Goal: Information Seeking & Learning: Learn about a topic

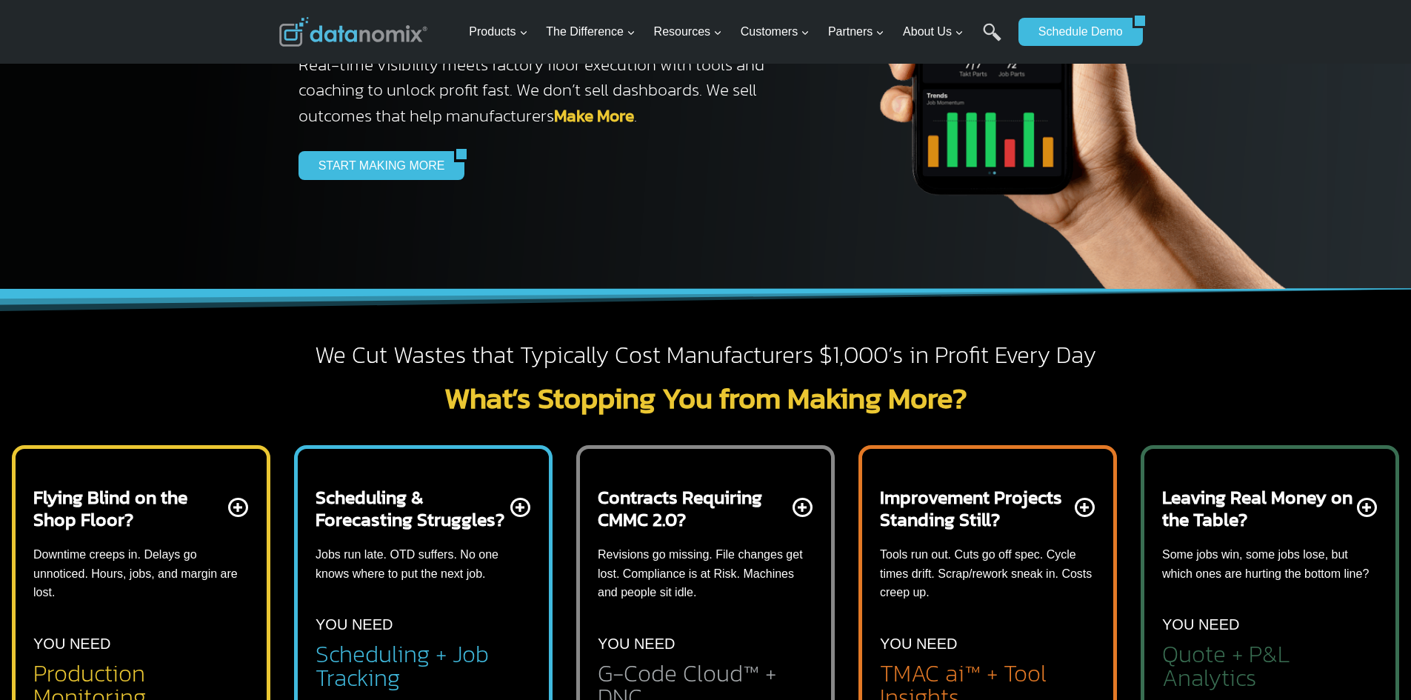
scroll to position [296, 0]
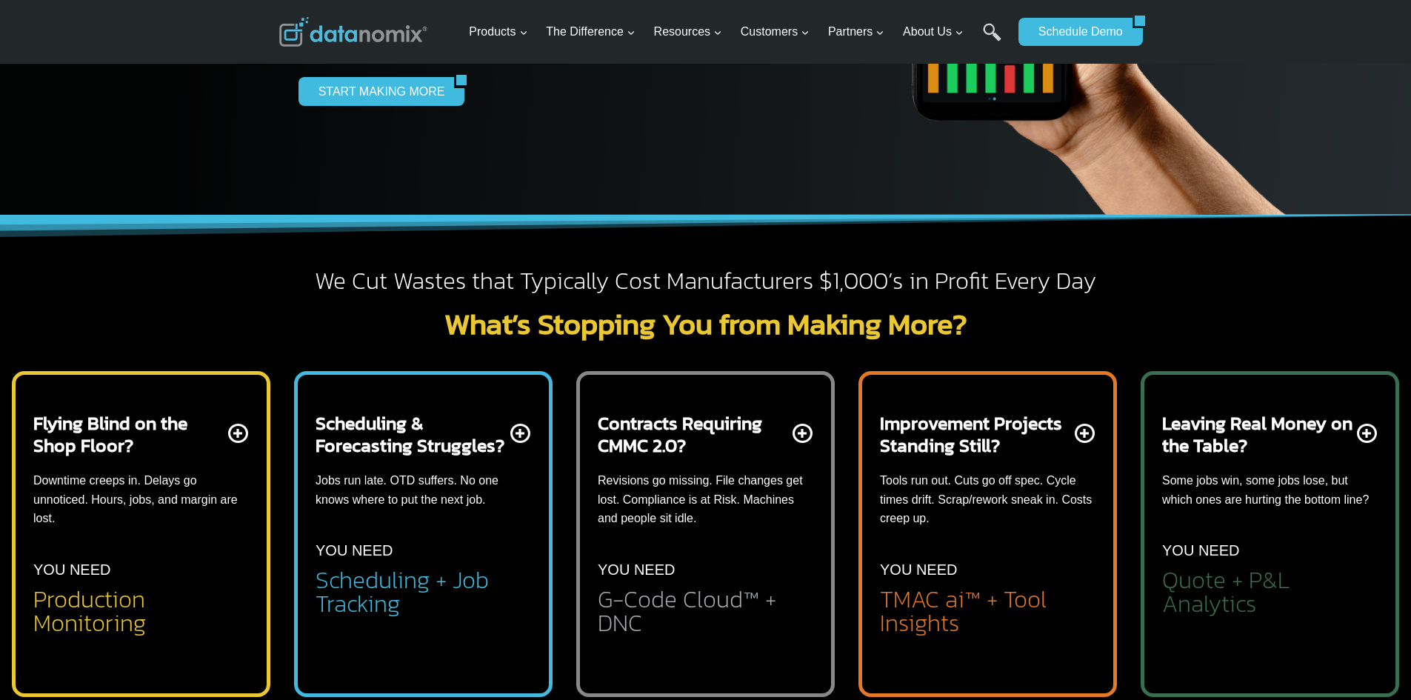
click at [379, 590] on h2 "Scheduling + Job Tracking" at bounding box center [424, 591] width 216 height 47
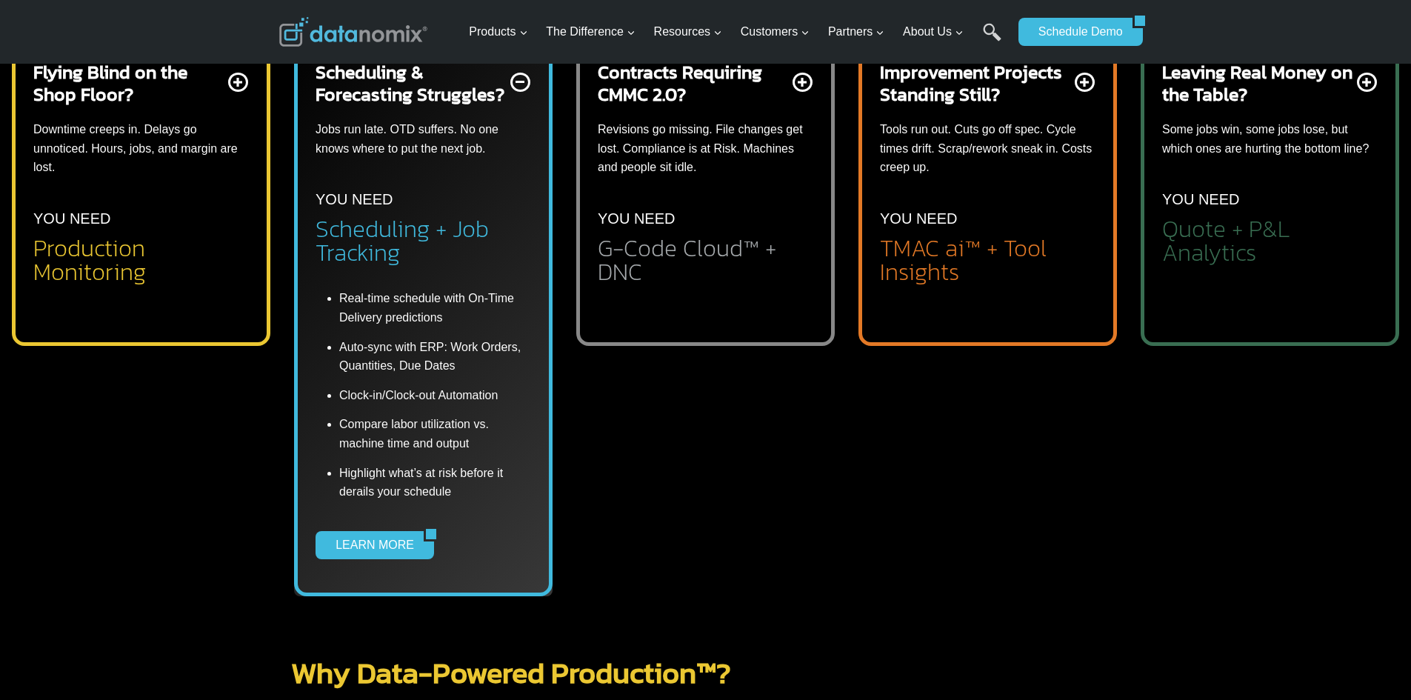
scroll to position [667, 0]
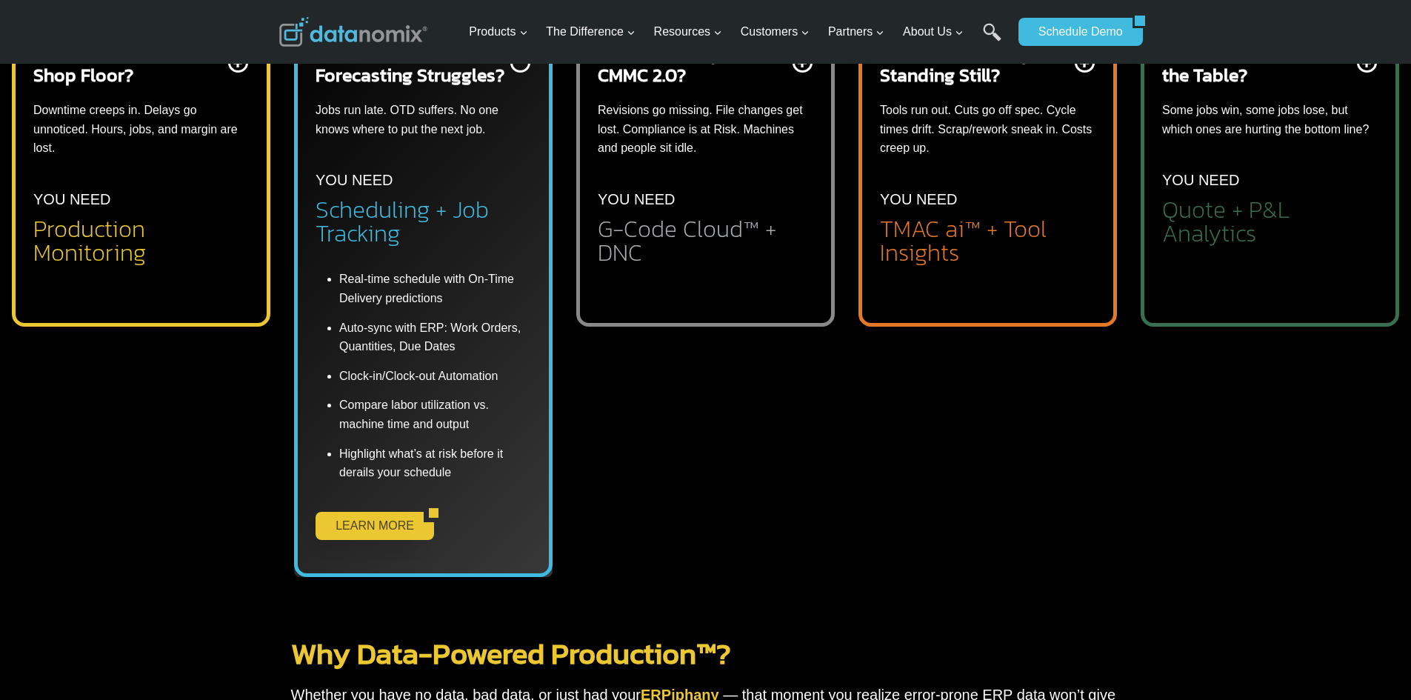
click at [367, 525] on link "LEARN MORE" at bounding box center [370, 526] width 108 height 28
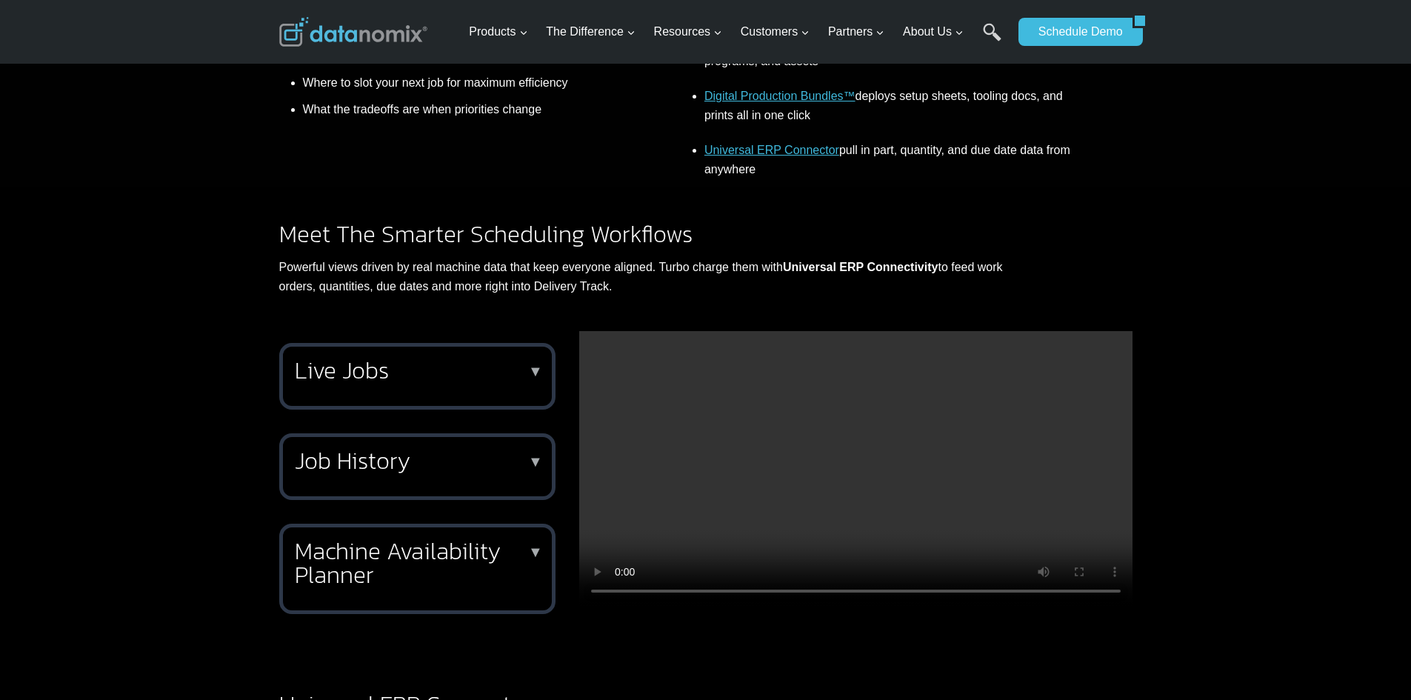
scroll to position [889, 0]
click at [537, 370] on p "▼" at bounding box center [535, 370] width 15 height 10
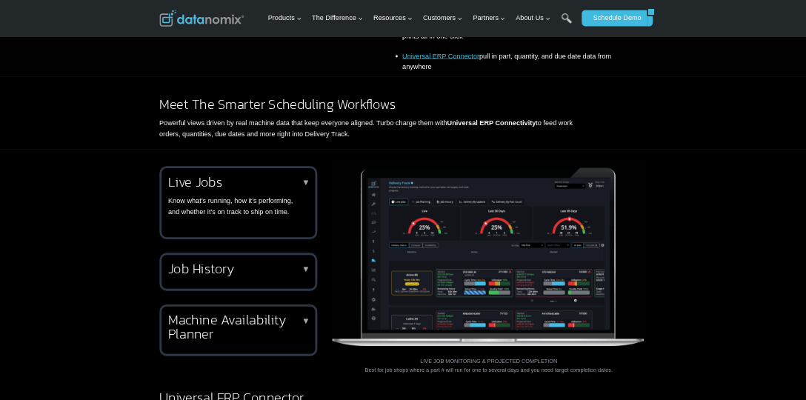
scroll to position [1111, 0]
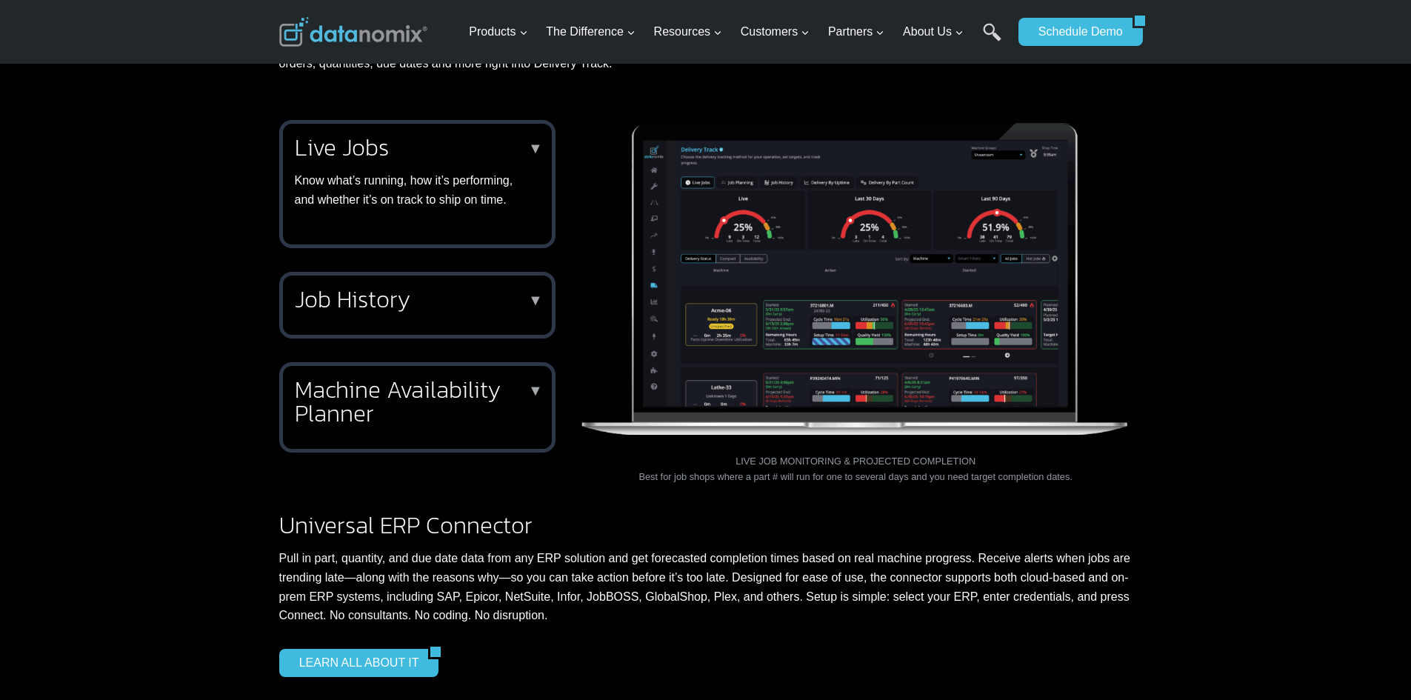
click at [535, 386] on p "▼" at bounding box center [535, 390] width 15 height 10
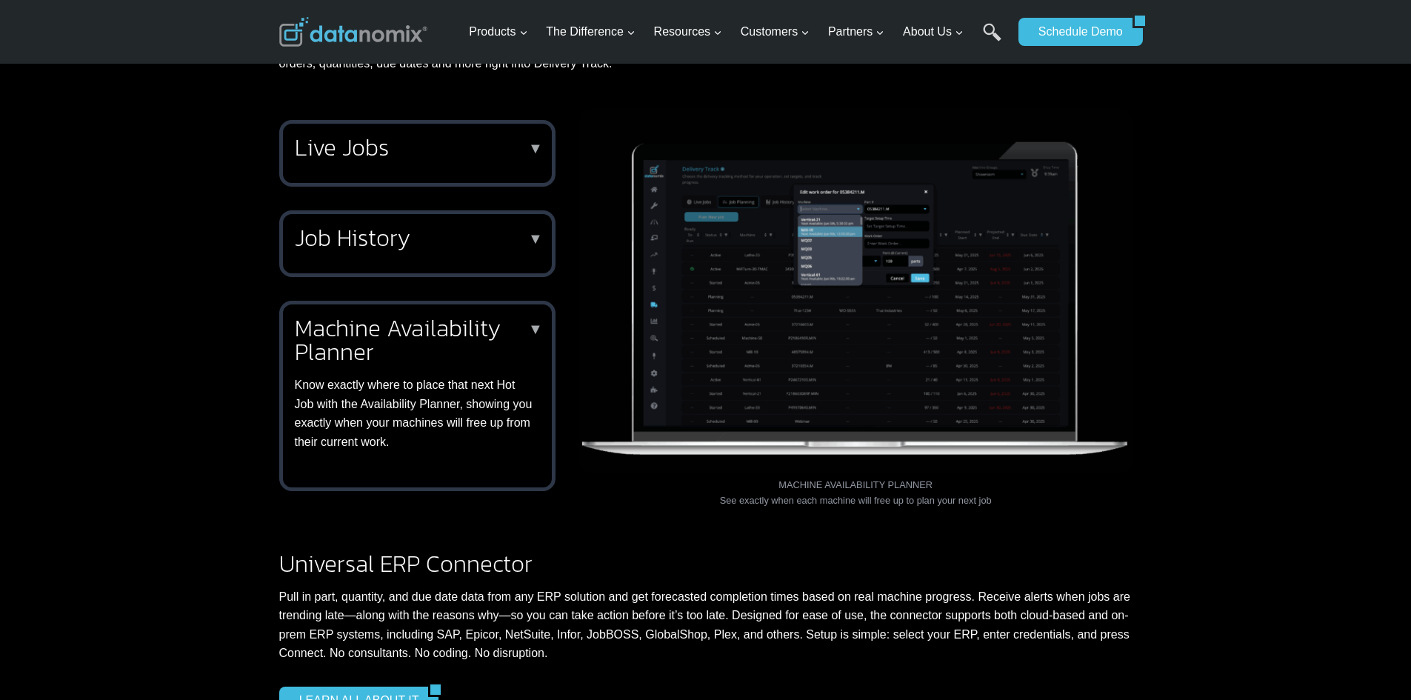
click at [733, 270] on img at bounding box center [855, 290] width 553 height 365
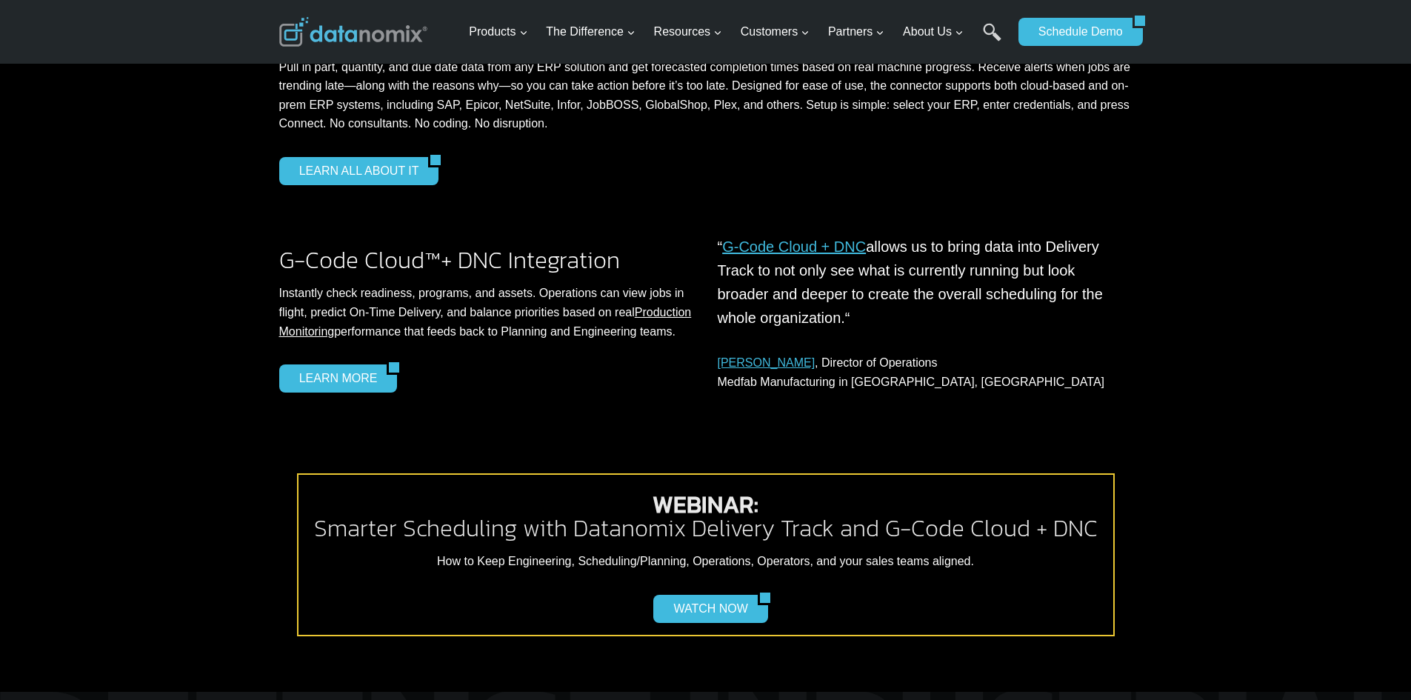
scroll to position [1715, 0]
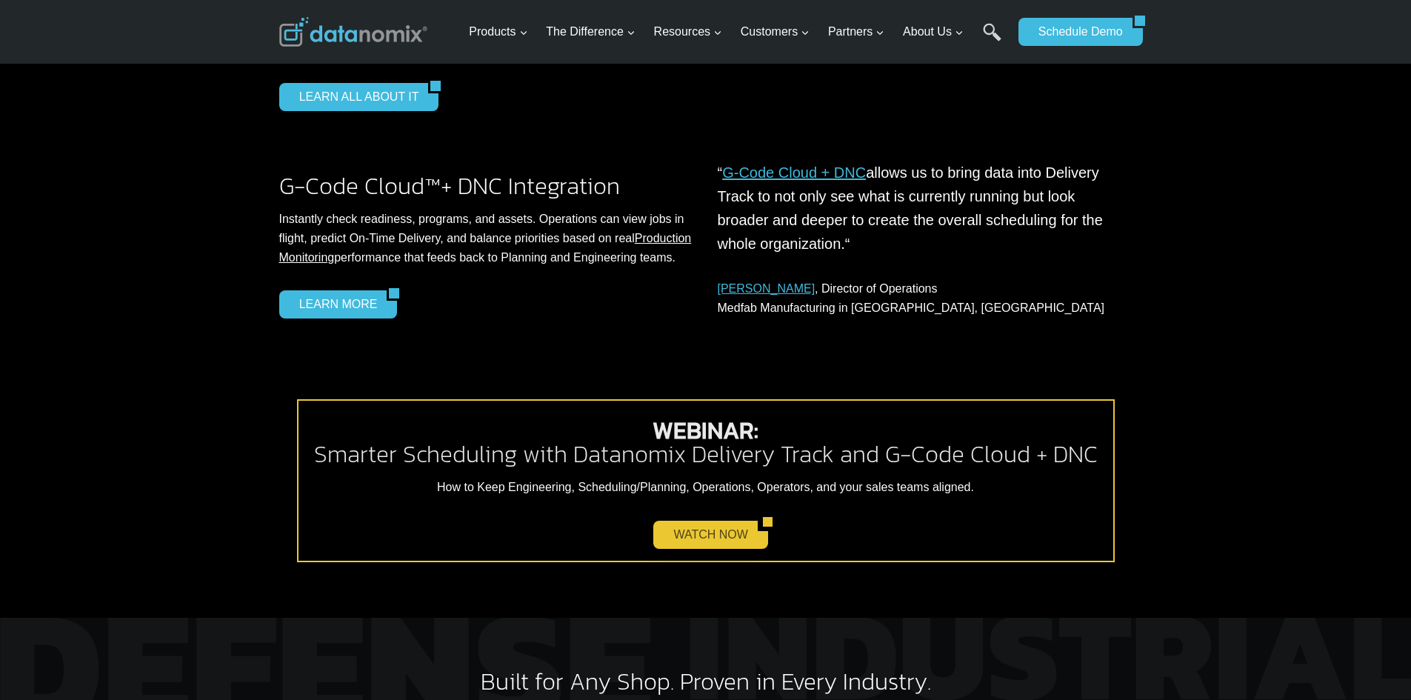
click at [702, 549] on link "WATCH NOW" at bounding box center [705, 535] width 104 height 28
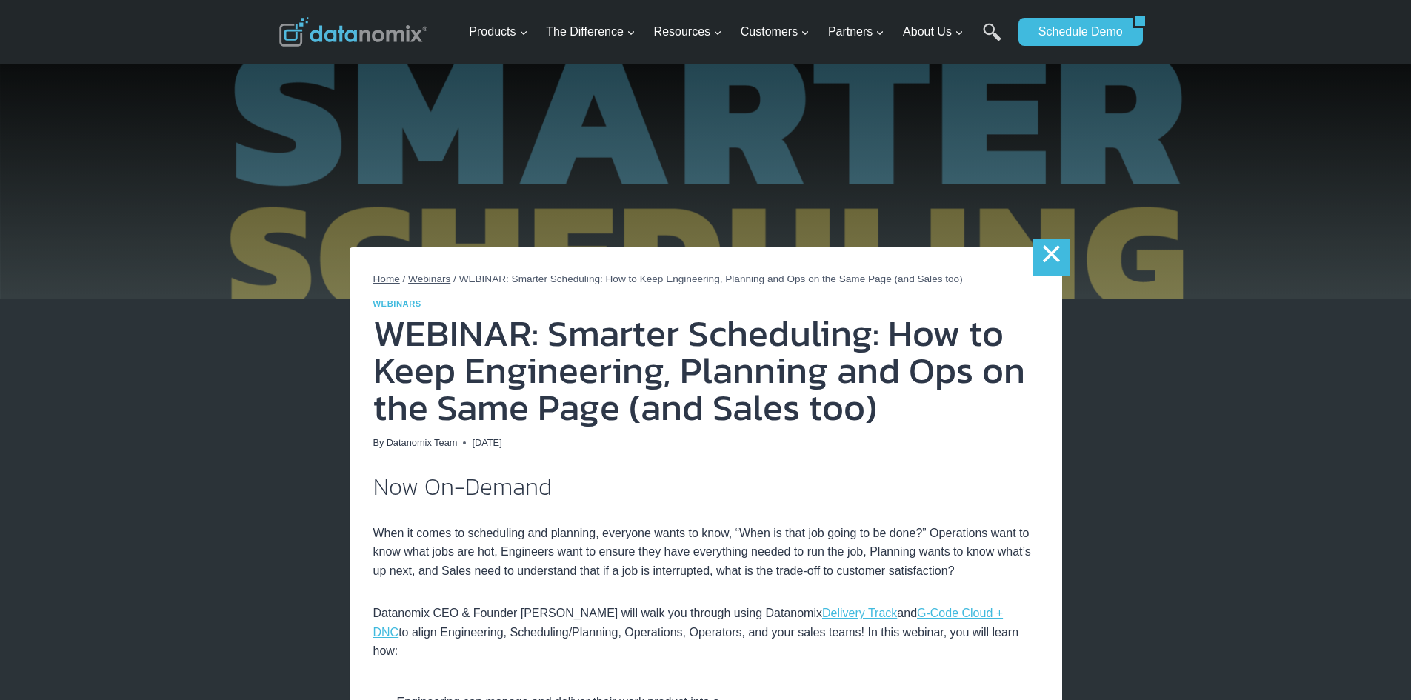
click at [1039, 253] on link "×" at bounding box center [1051, 257] width 37 height 37
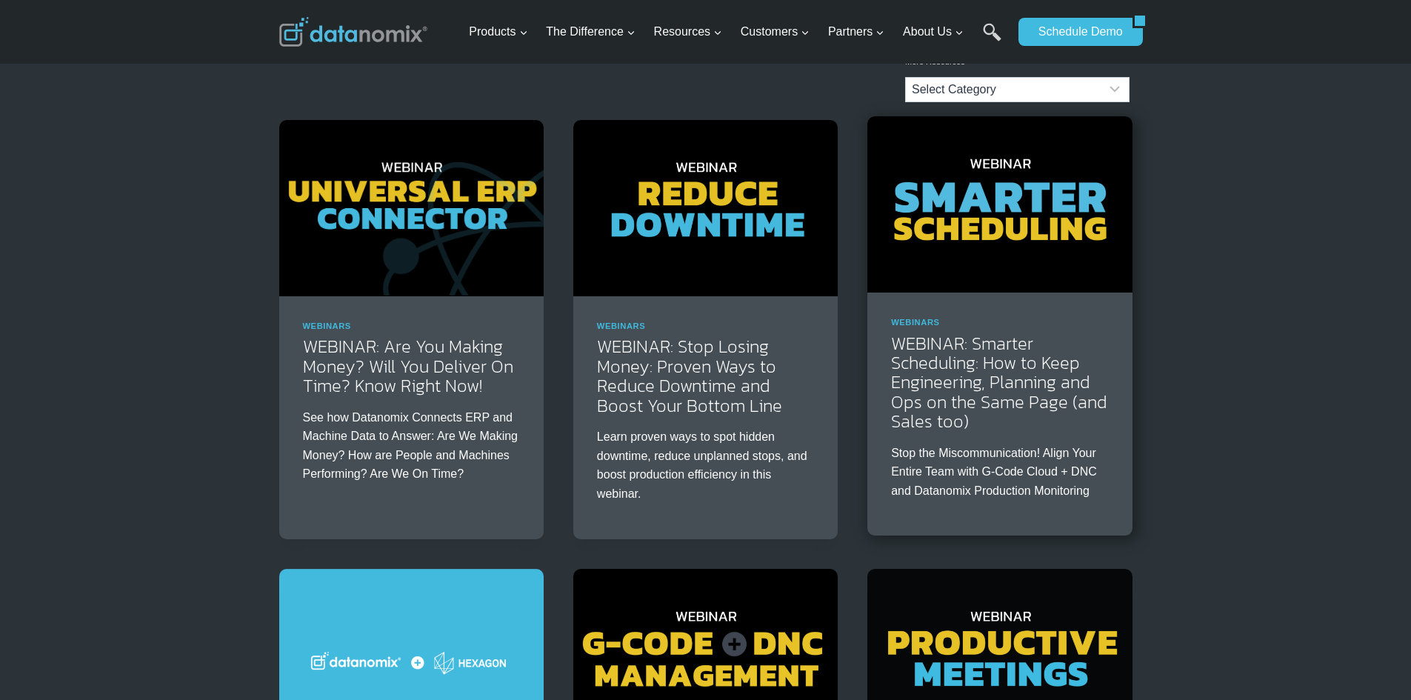
scroll to position [148, 0]
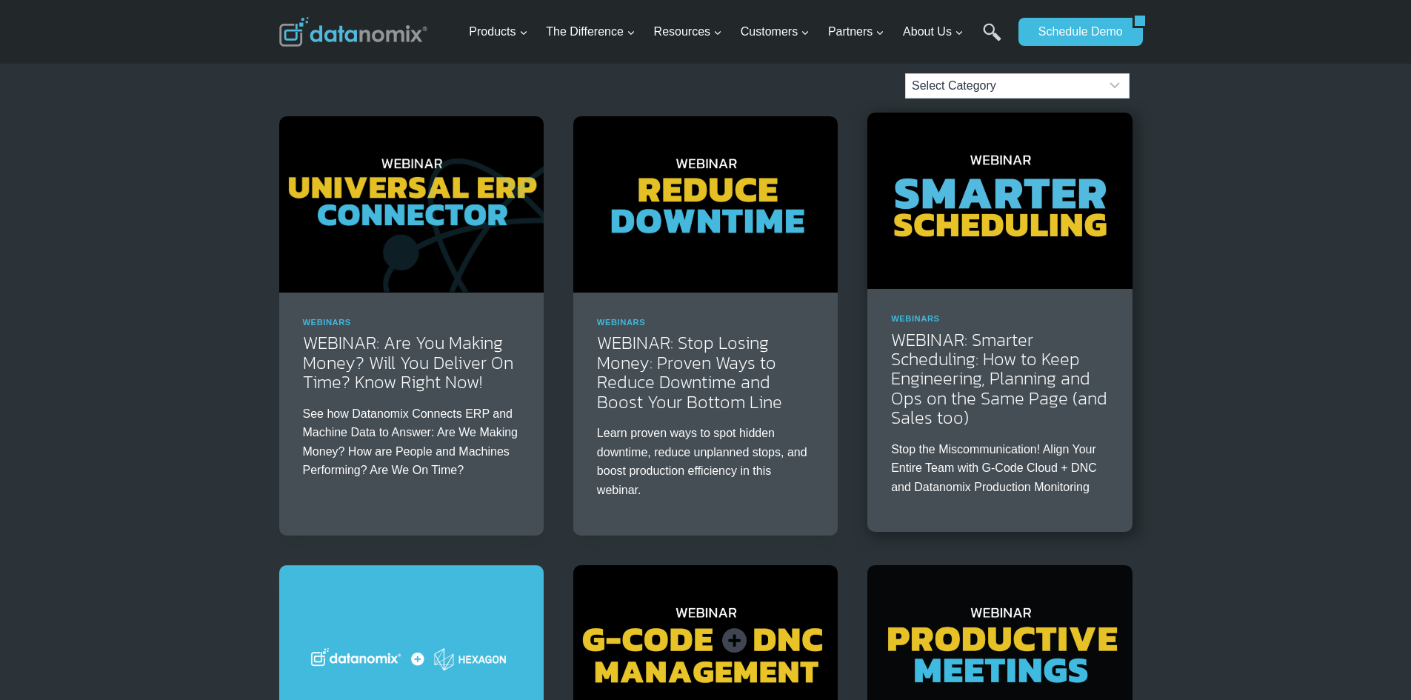
click at [985, 194] on img at bounding box center [1000, 201] width 265 height 176
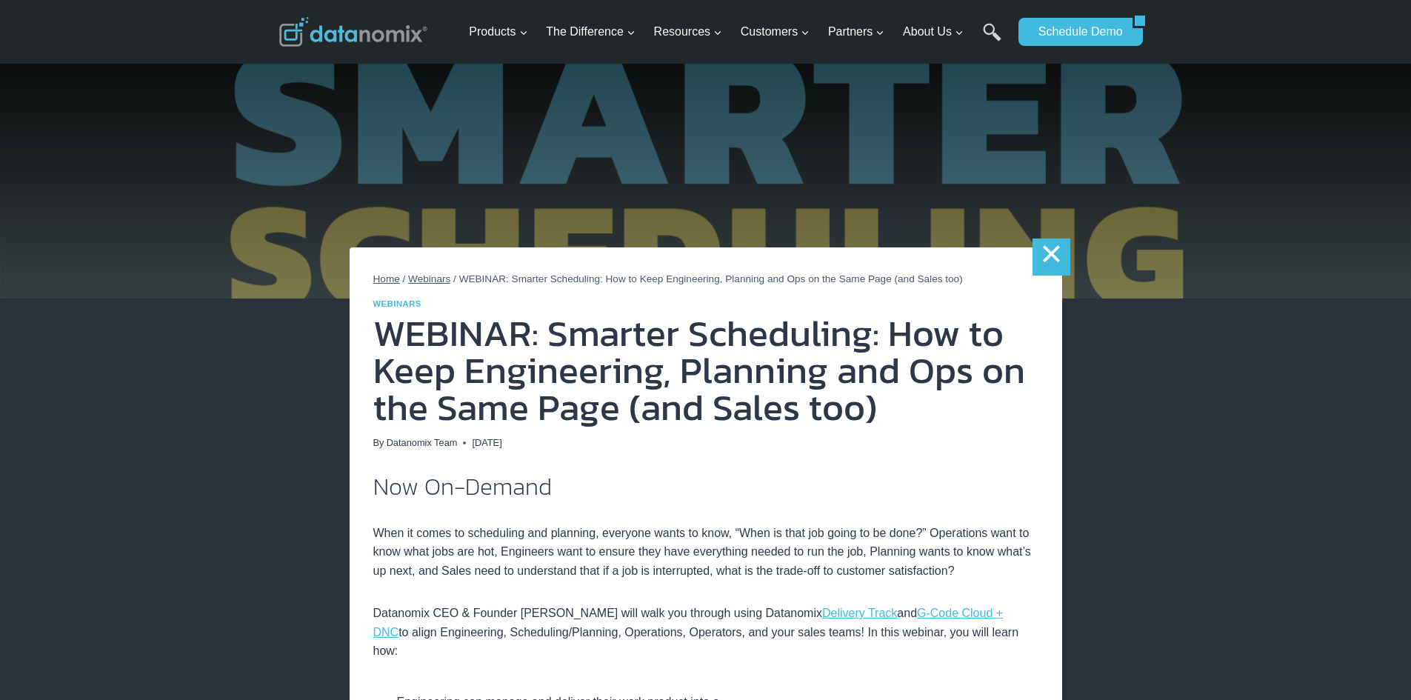
drag, startPoint x: 1050, startPoint y: 247, endPoint x: 1058, endPoint y: 276, distance: 30.0
click at [1051, 247] on link "×" at bounding box center [1051, 257] width 37 height 37
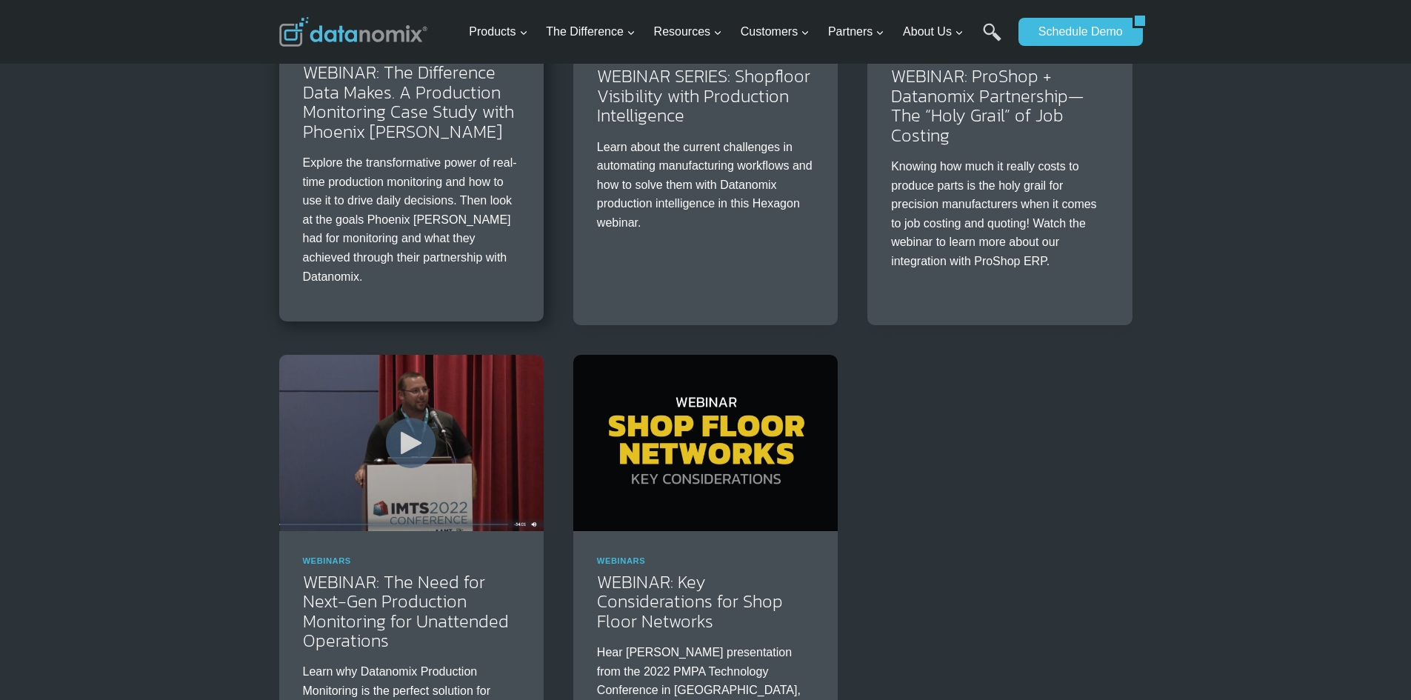
scroll to position [1926, 0]
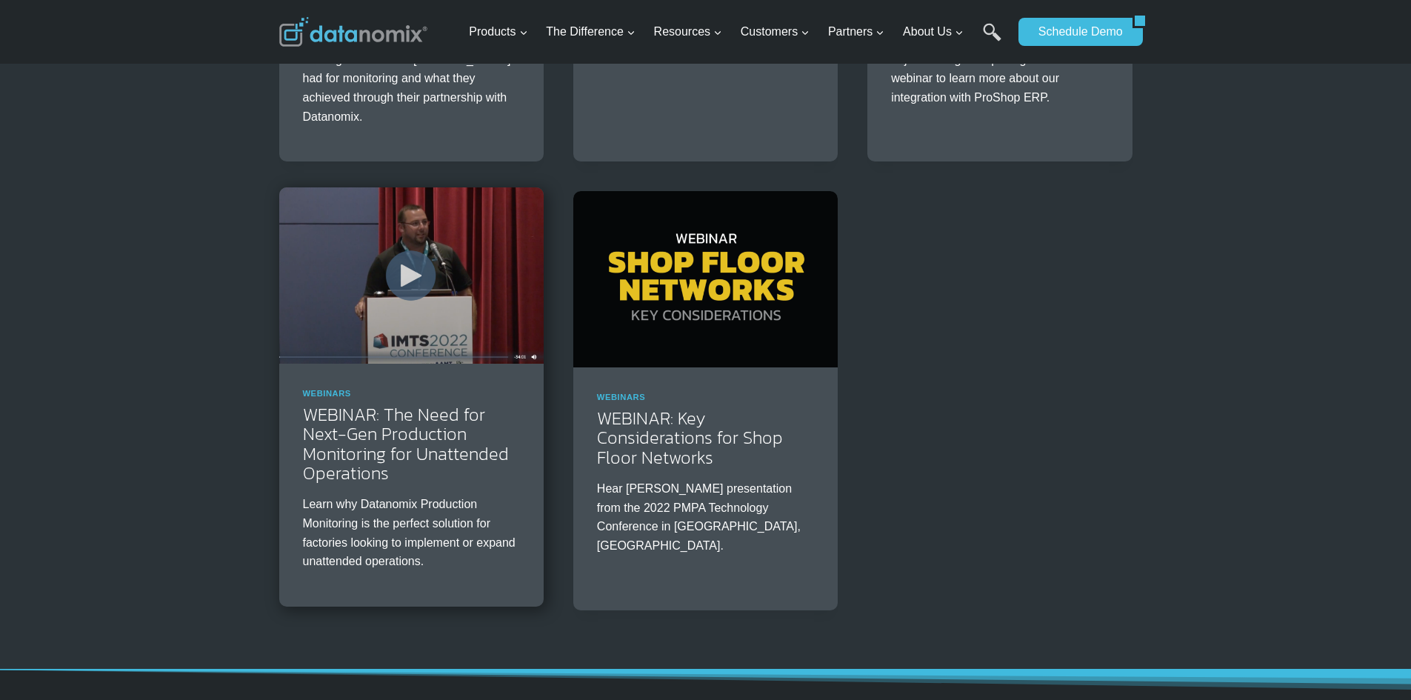
click at [418, 270] on img at bounding box center [411, 275] width 265 height 176
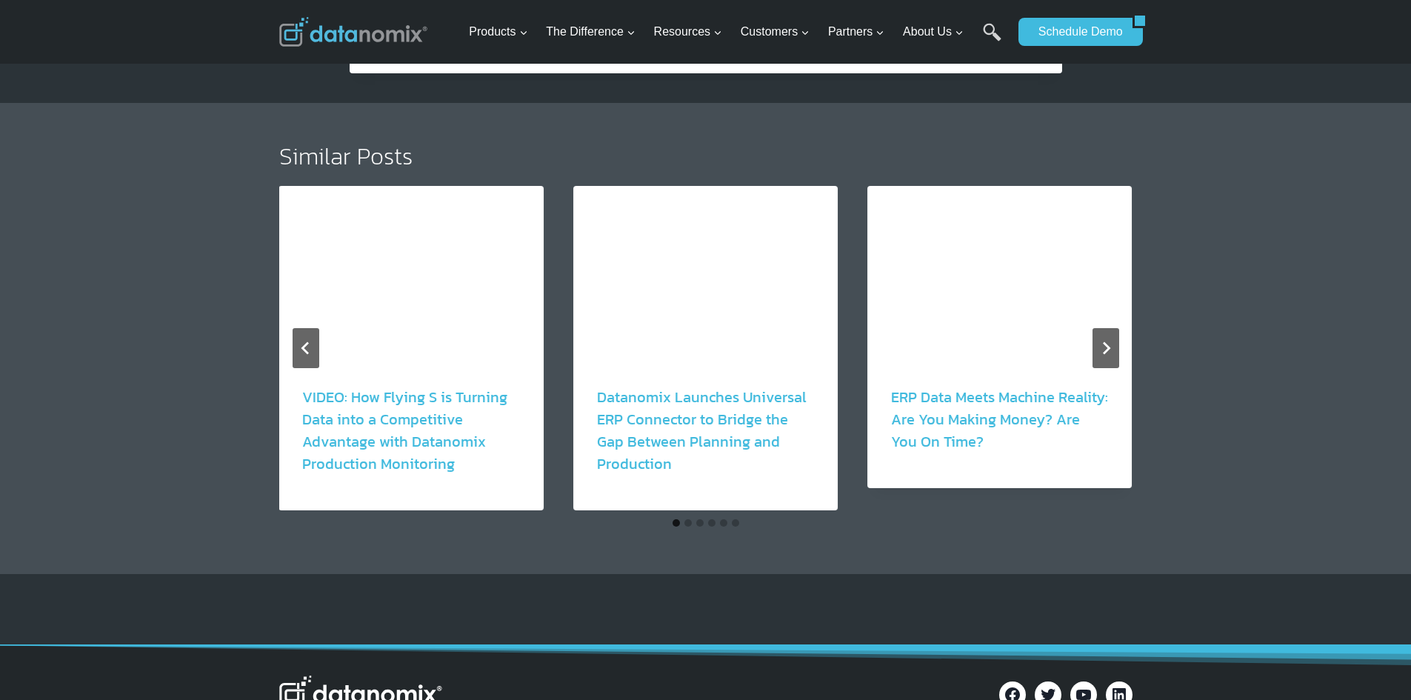
scroll to position [1260, 0]
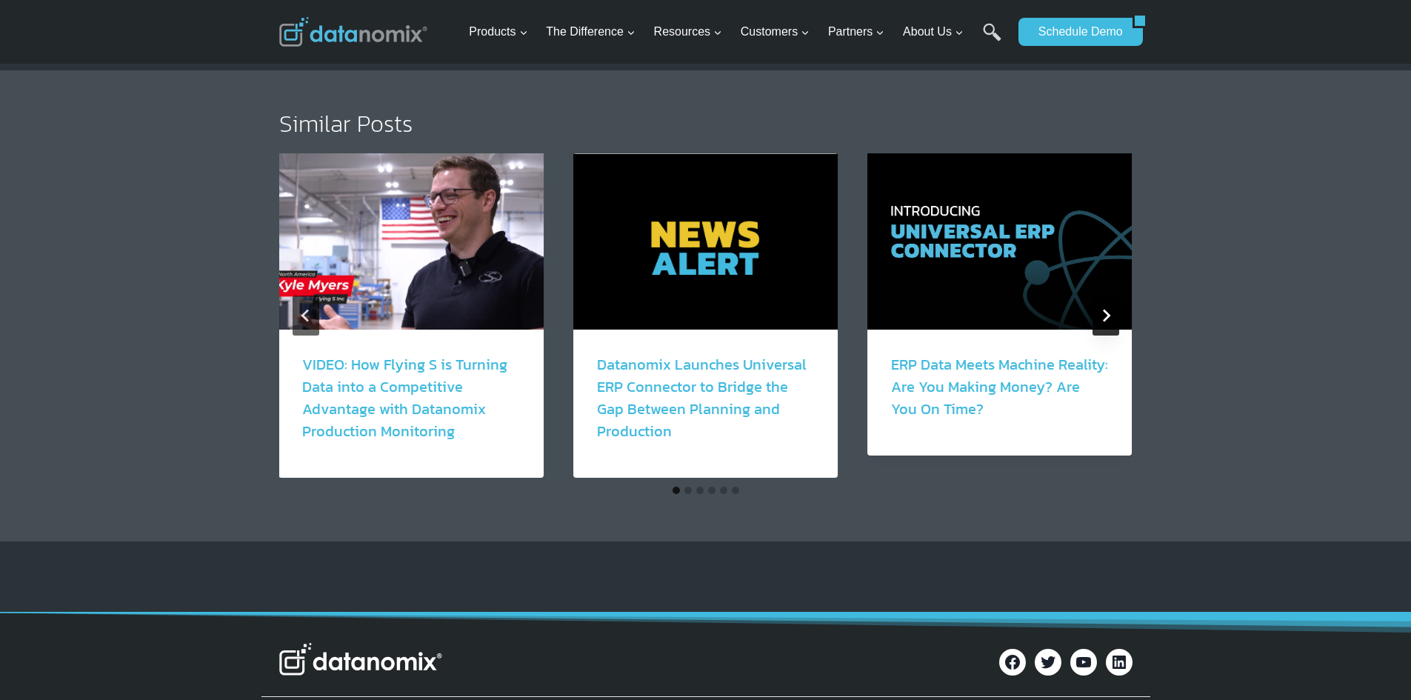
click at [1112, 322] on icon "Next" at bounding box center [1105, 315] width 13 height 13
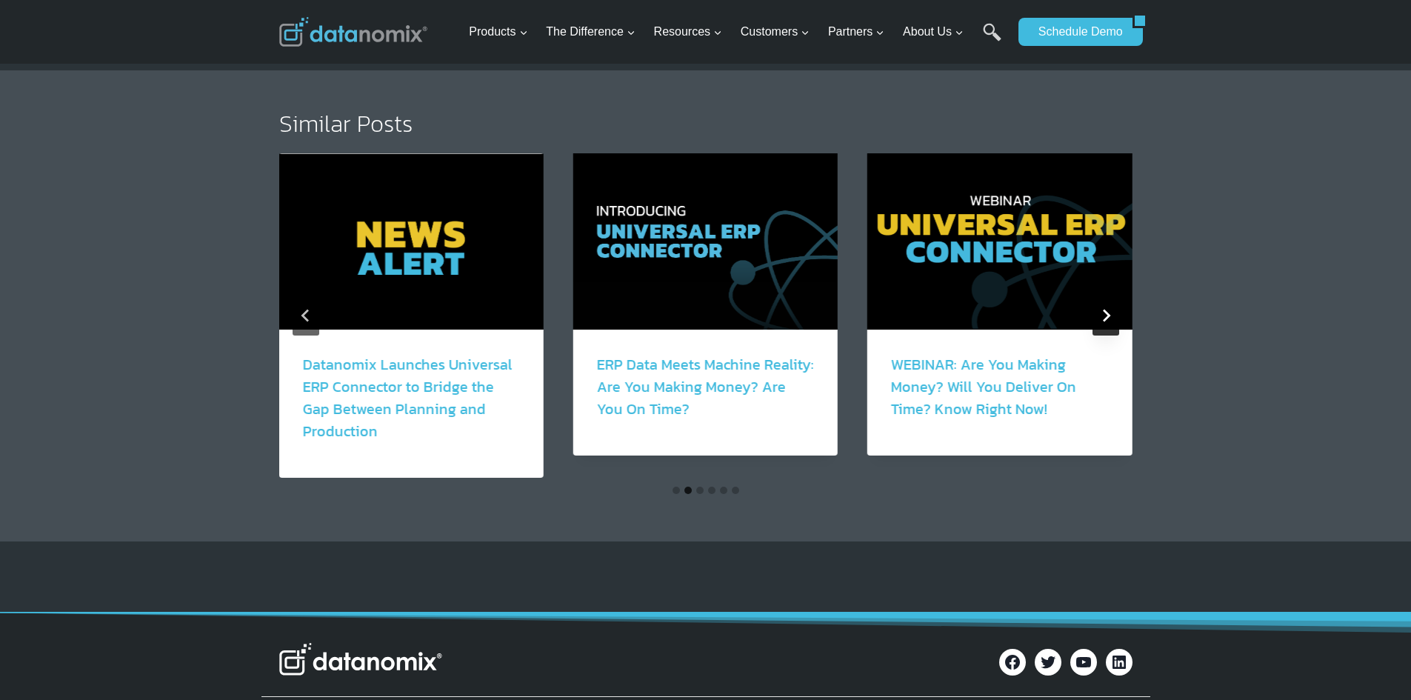
click at [1104, 322] on icon "Next" at bounding box center [1105, 315] width 13 height 13
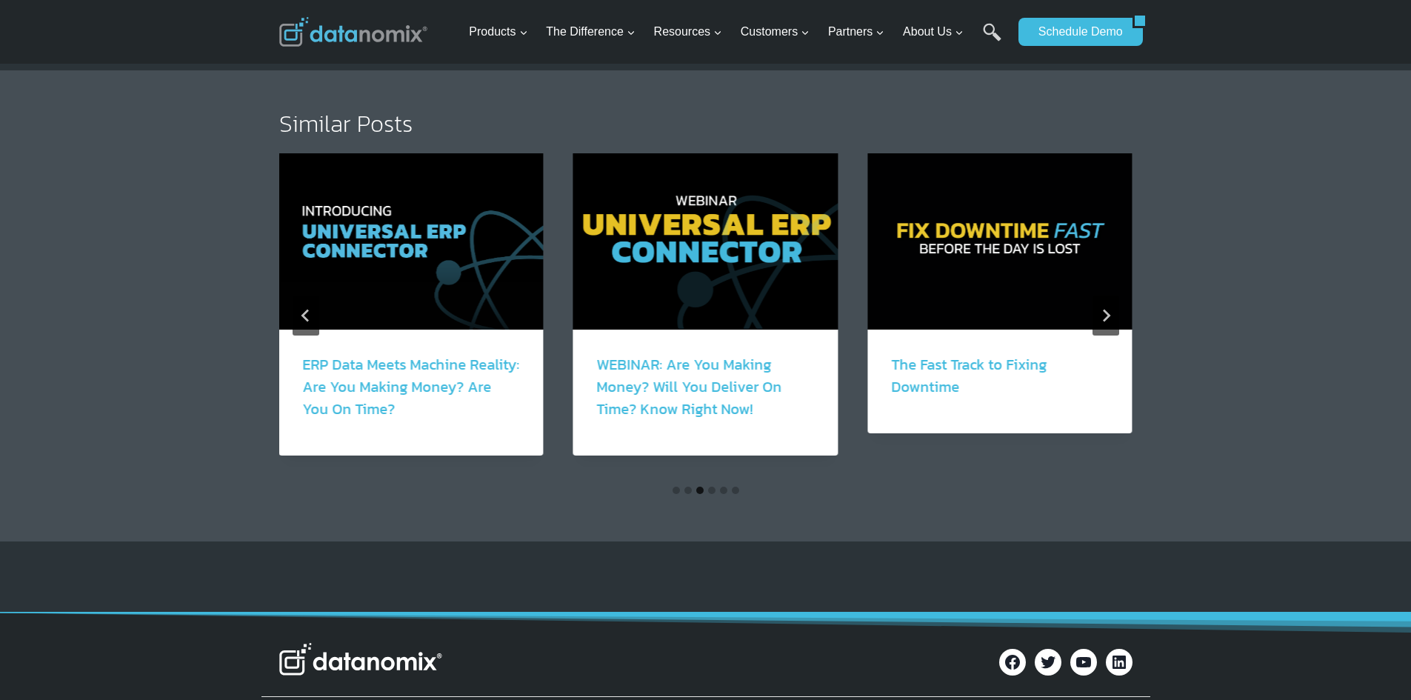
click at [1122, 330] on img "5 of 6" at bounding box center [1000, 241] width 265 height 176
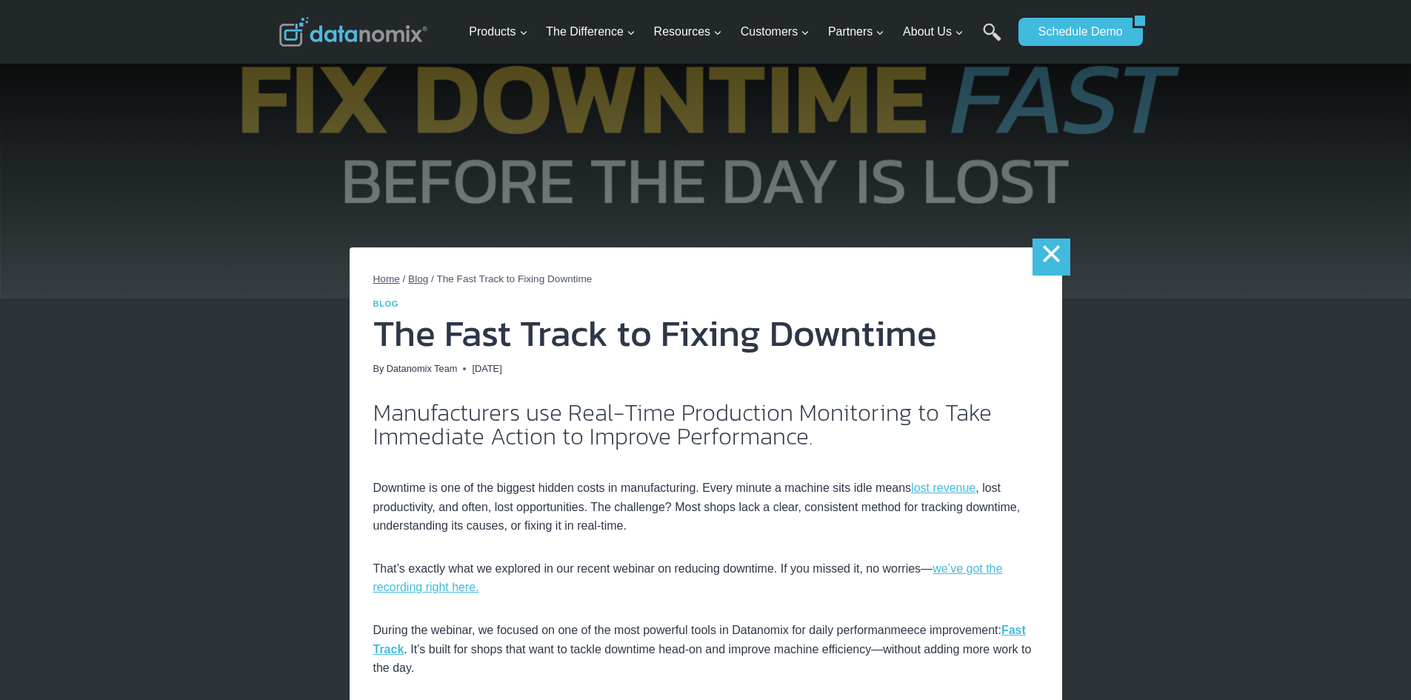
click at [1037, 257] on link "×" at bounding box center [1051, 257] width 37 height 37
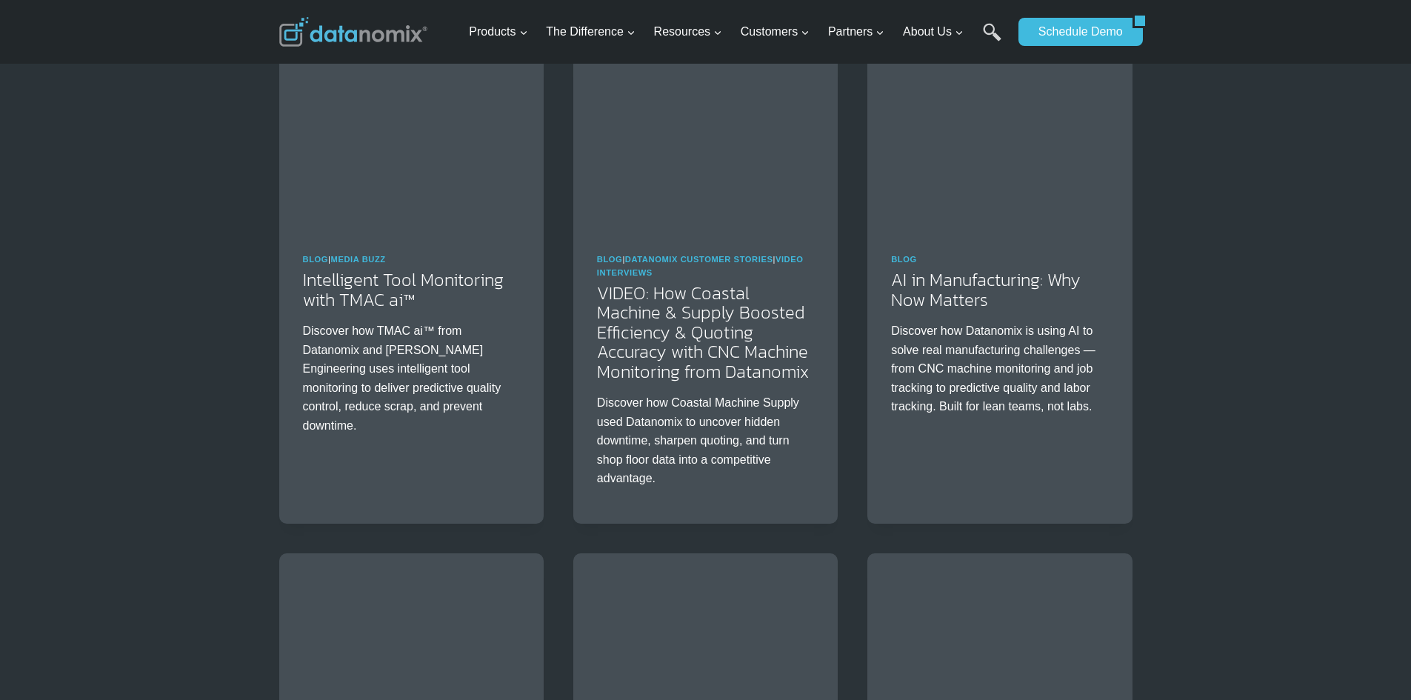
scroll to position [1556, 0]
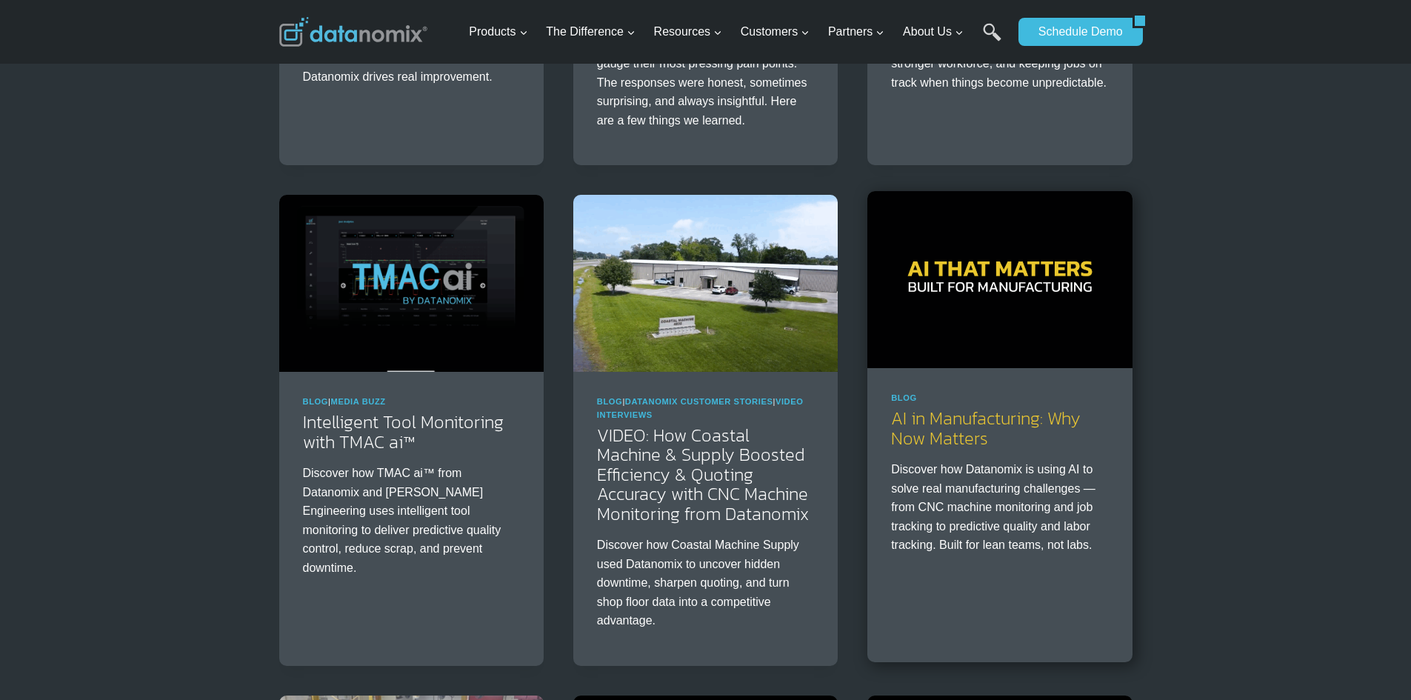
click at [945, 421] on link "AI in Manufacturing: Why Now Matters" at bounding box center [986, 427] width 190 height 45
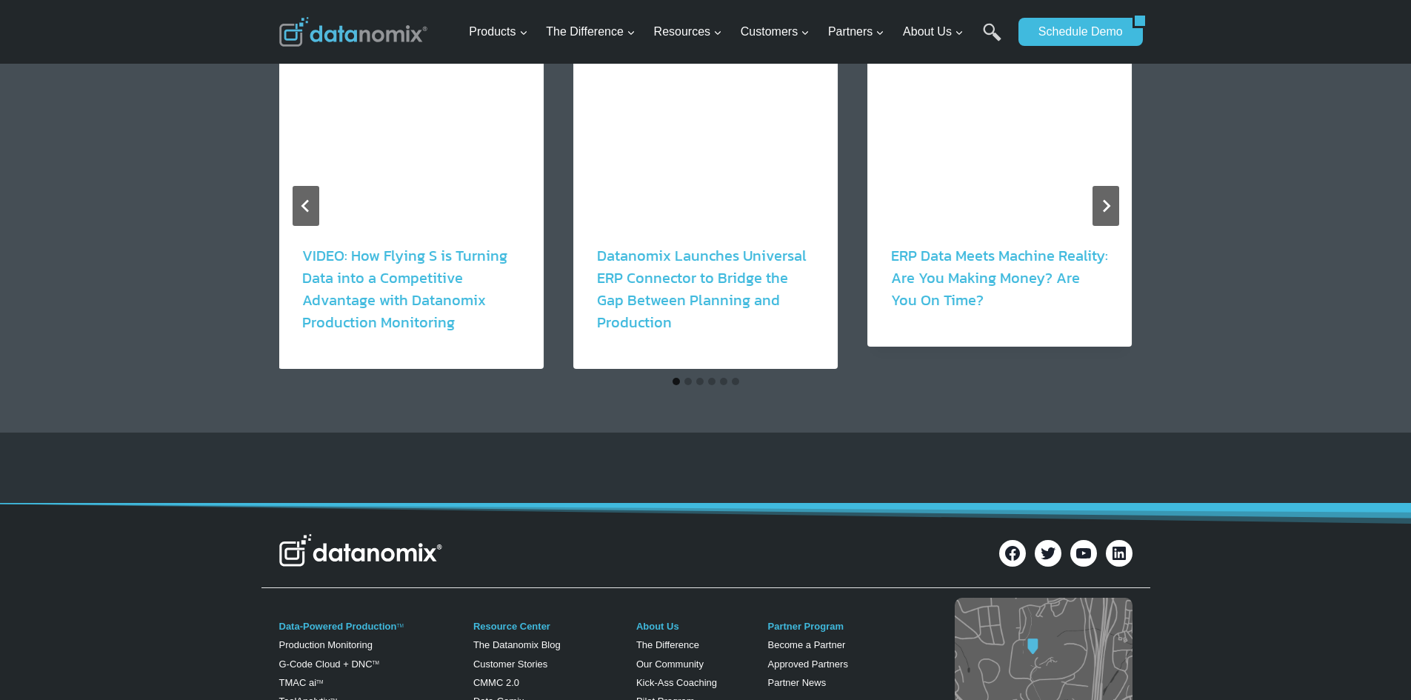
scroll to position [2890, 0]
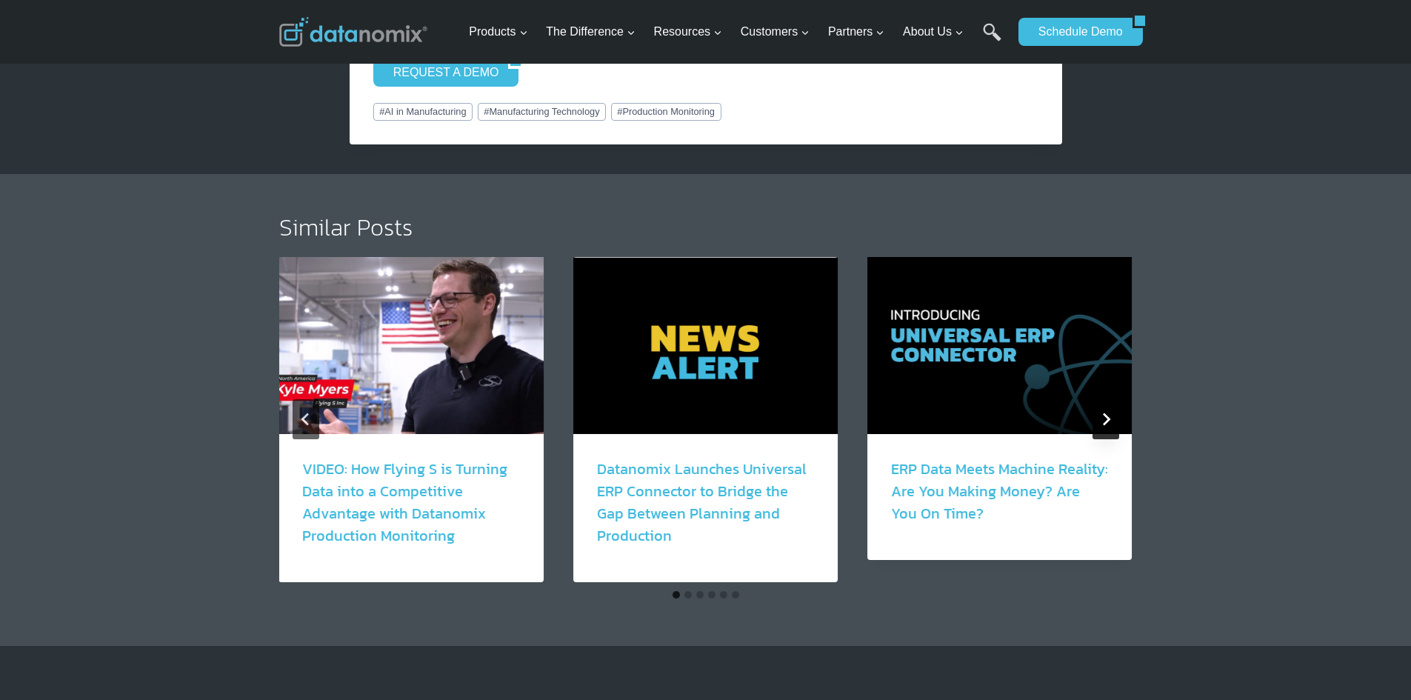
click at [1103, 422] on icon "Next" at bounding box center [1105, 419] width 13 height 13
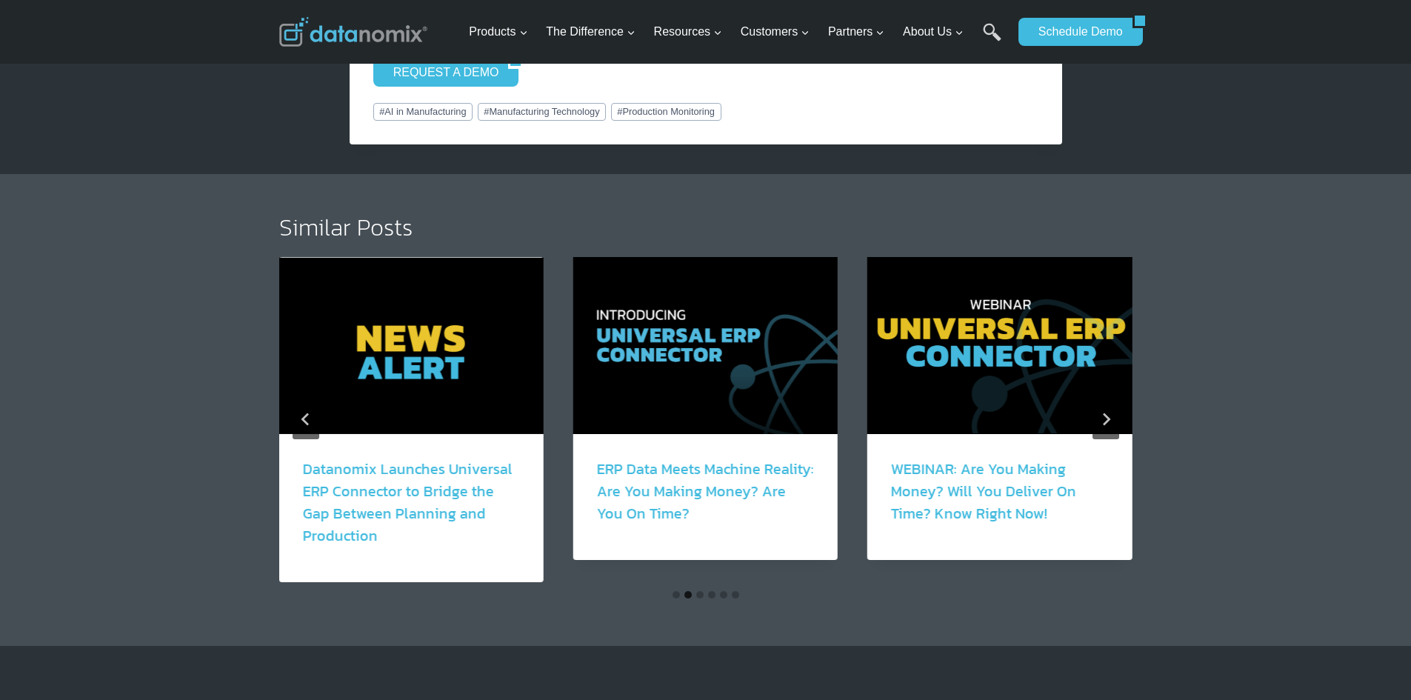
click at [672, 465] on link "ERP Data Meets Machine Reality: Are You Making Money? Are You On Time?" at bounding box center [705, 491] width 217 height 67
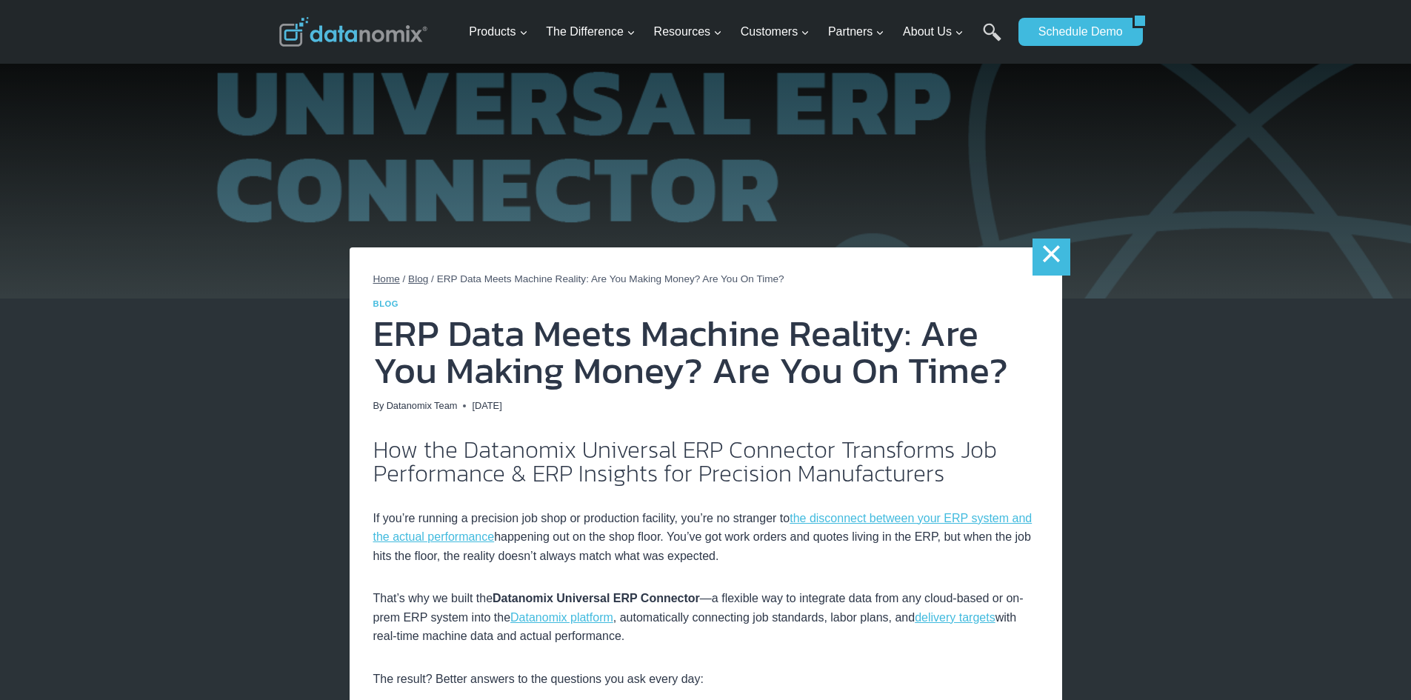
click at [1042, 262] on link "×" at bounding box center [1051, 257] width 37 height 37
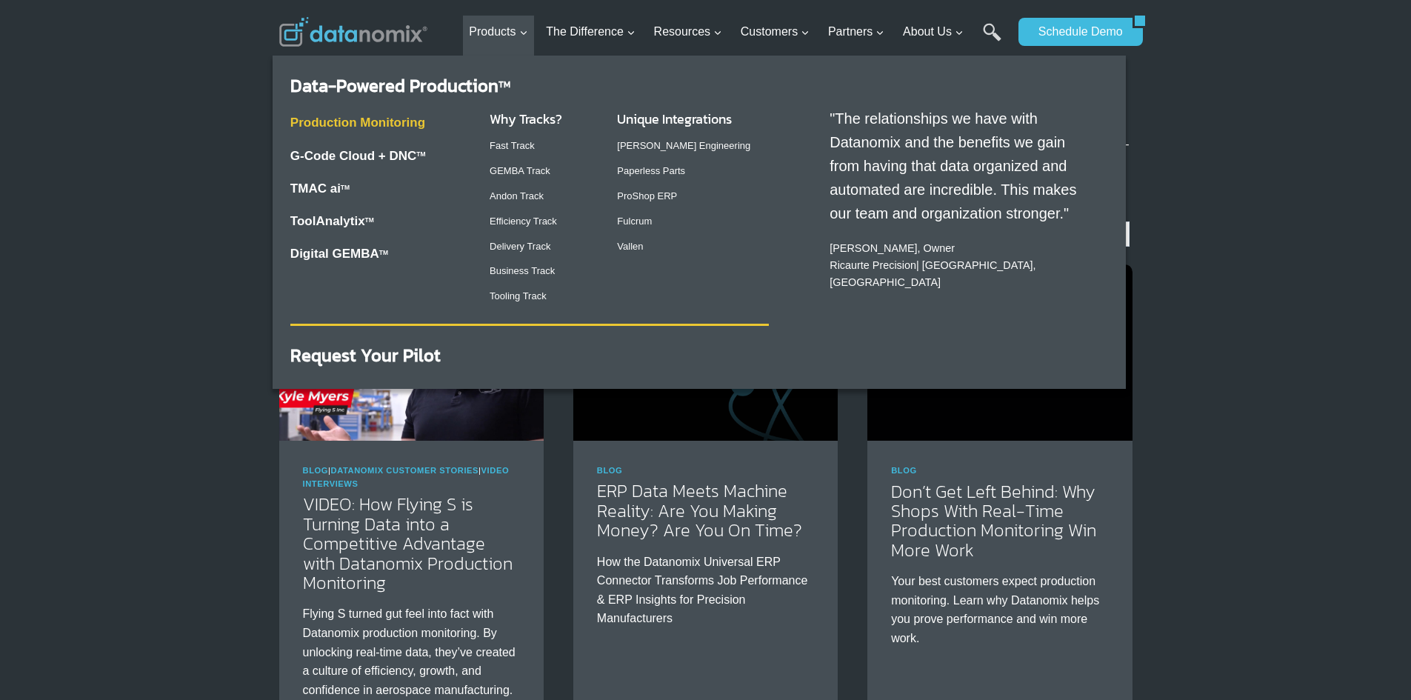
click at [404, 118] on link "Production Monitoring" at bounding box center [357, 123] width 135 height 14
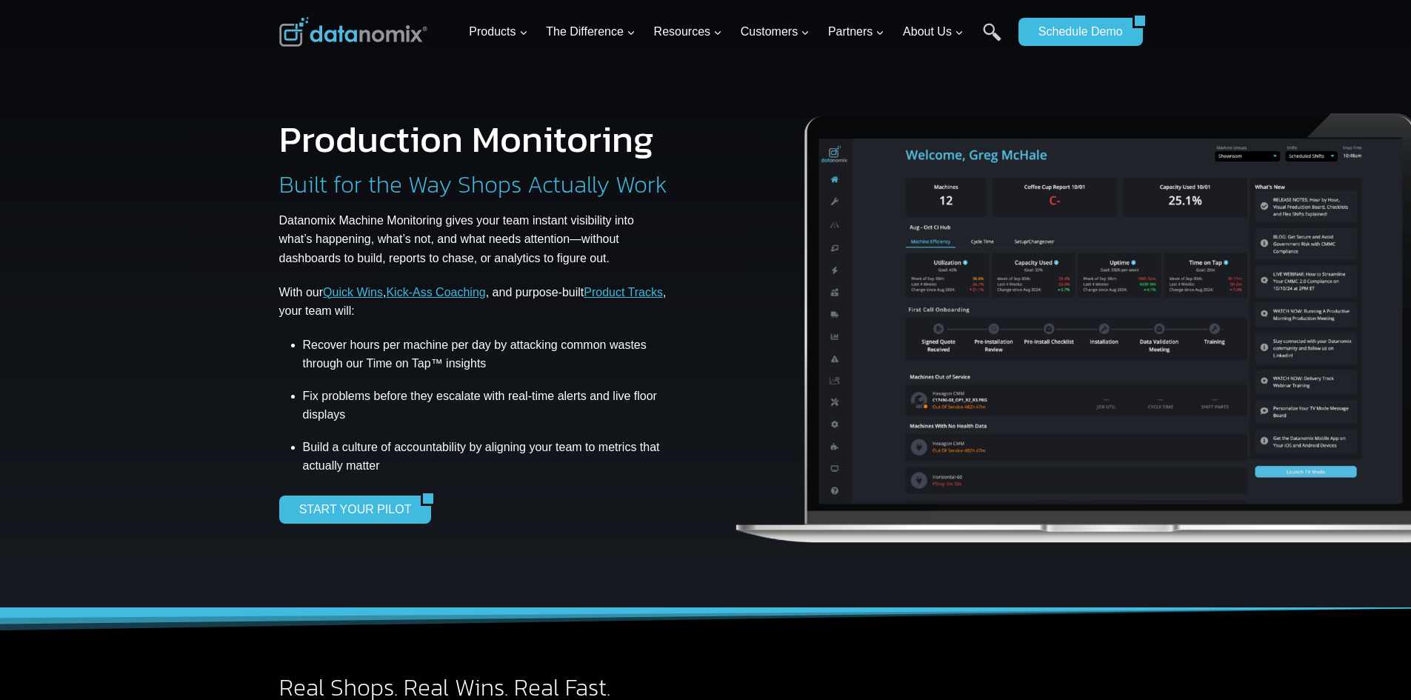
click at [1005, 307] on img at bounding box center [1112, 317] width 759 height 501
click at [382, 510] on link "START YOUR PILOT" at bounding box center [350, 510] width 142 height 28
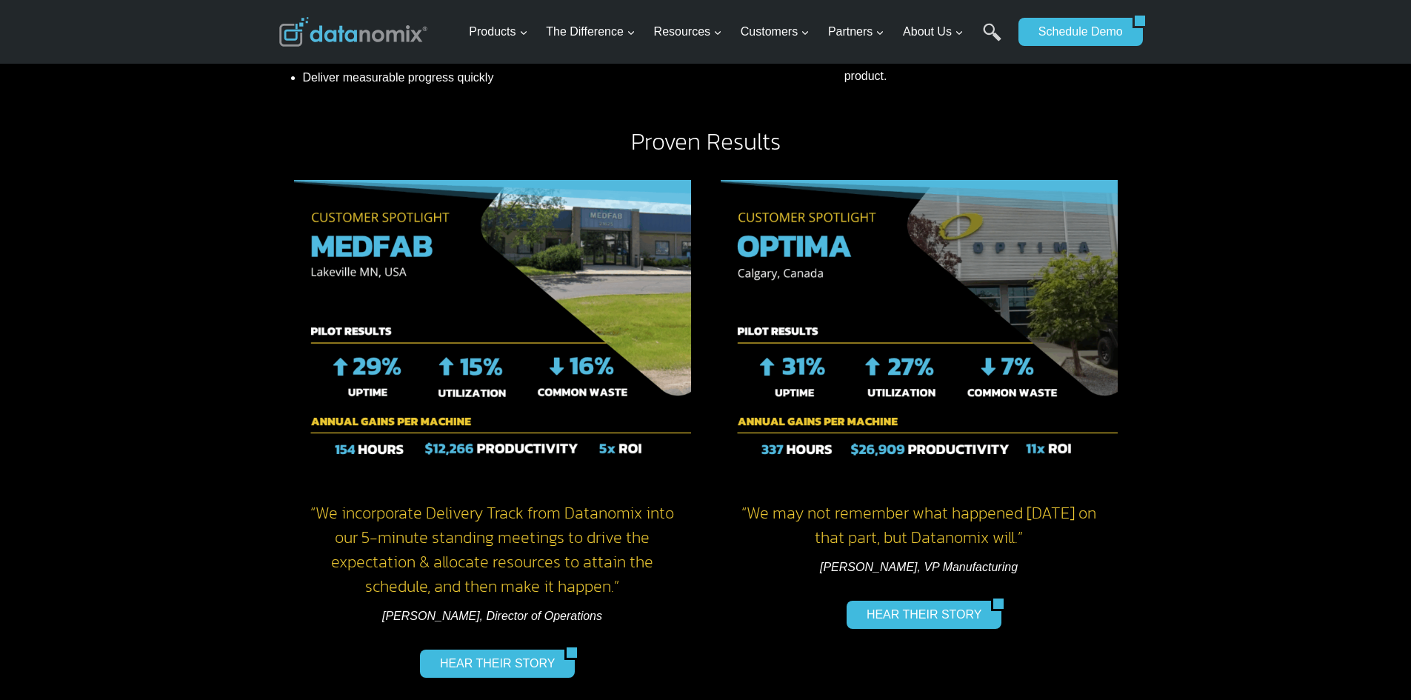
scroll to position [1037, 0]
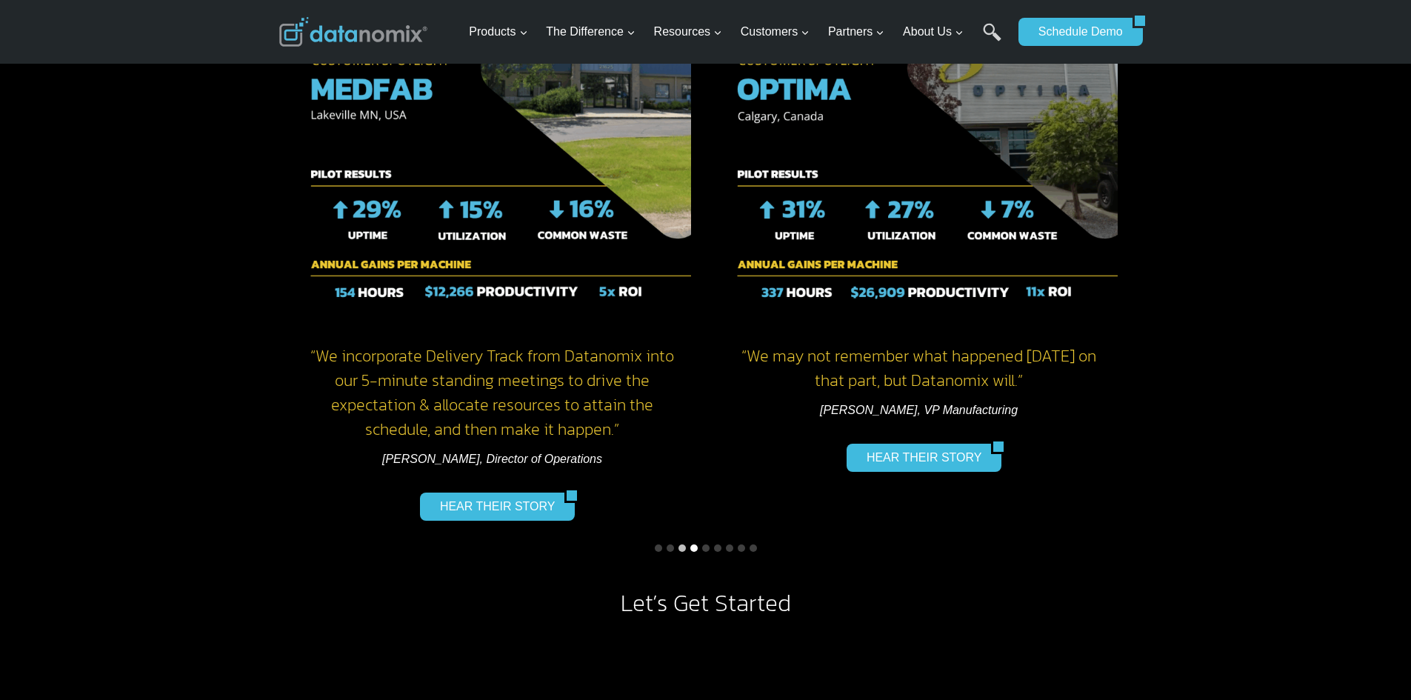
click at [696, 548] on button "Go to slide 4" at bounding box center [694, 548] width 7 height 7
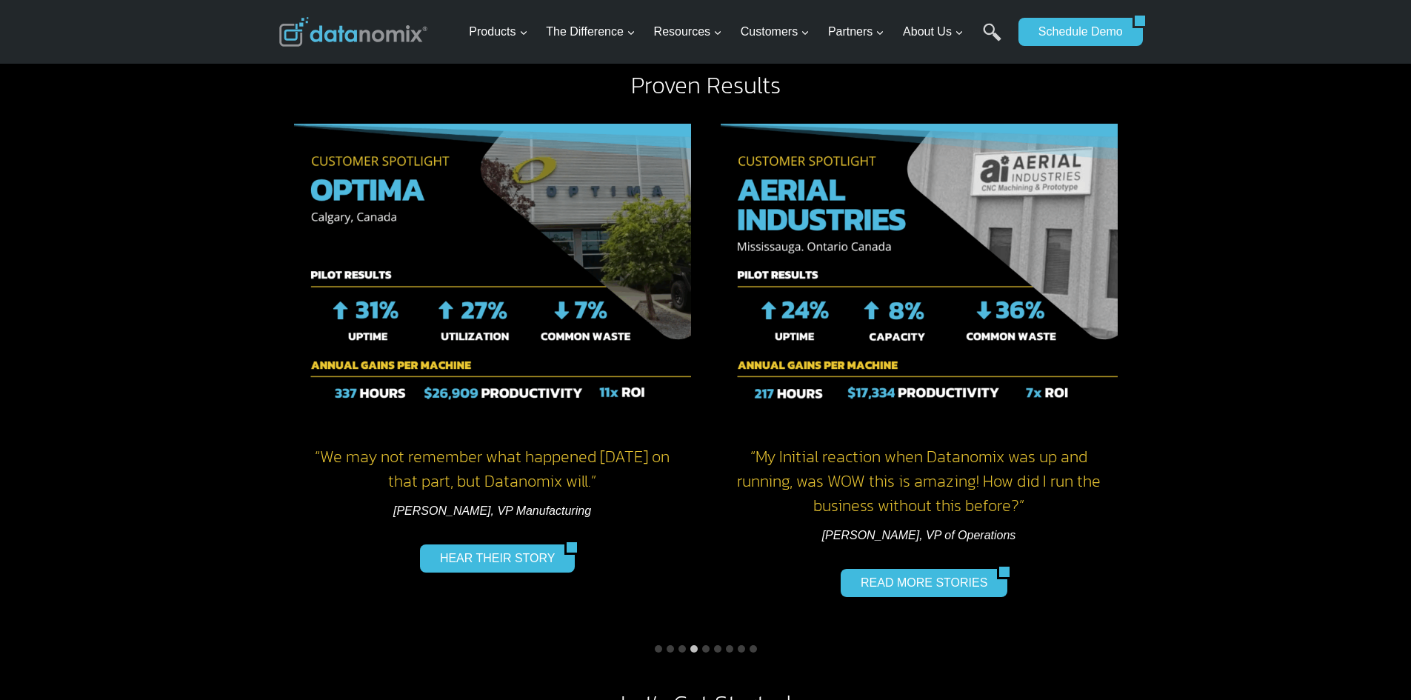
scroll to position [963, 0]
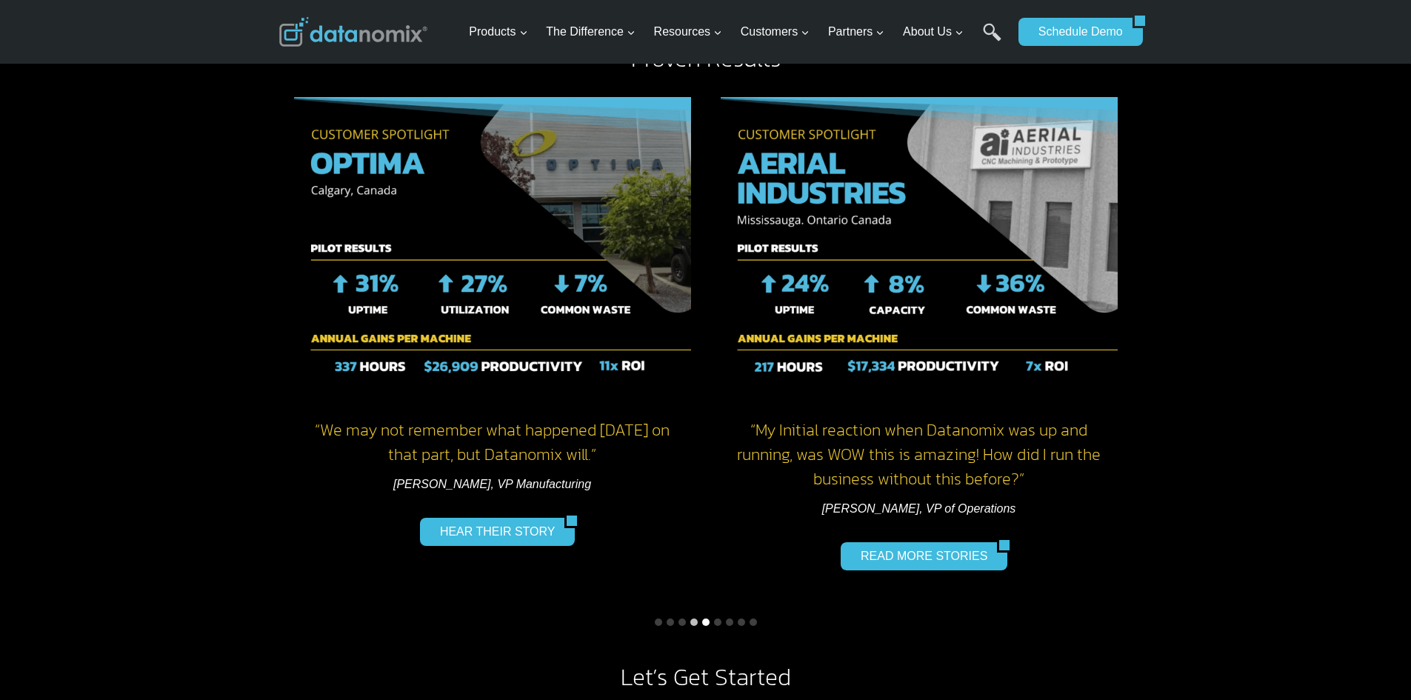
click at [707, 622] on button "Go to slide 5" at bounding box center [705, 622] width 7 height 7
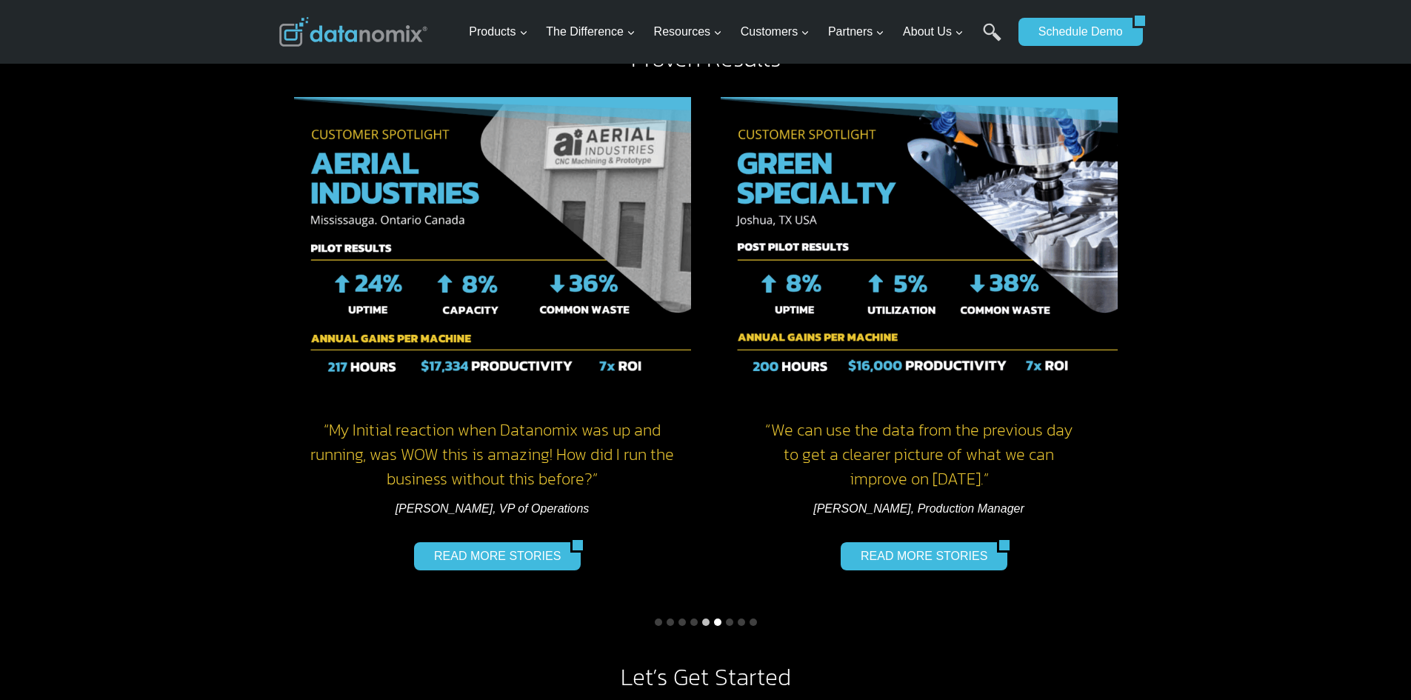
click at [715, 620] on button "Go to slide 6" at bounding box center [717, 622] width 7 height 7
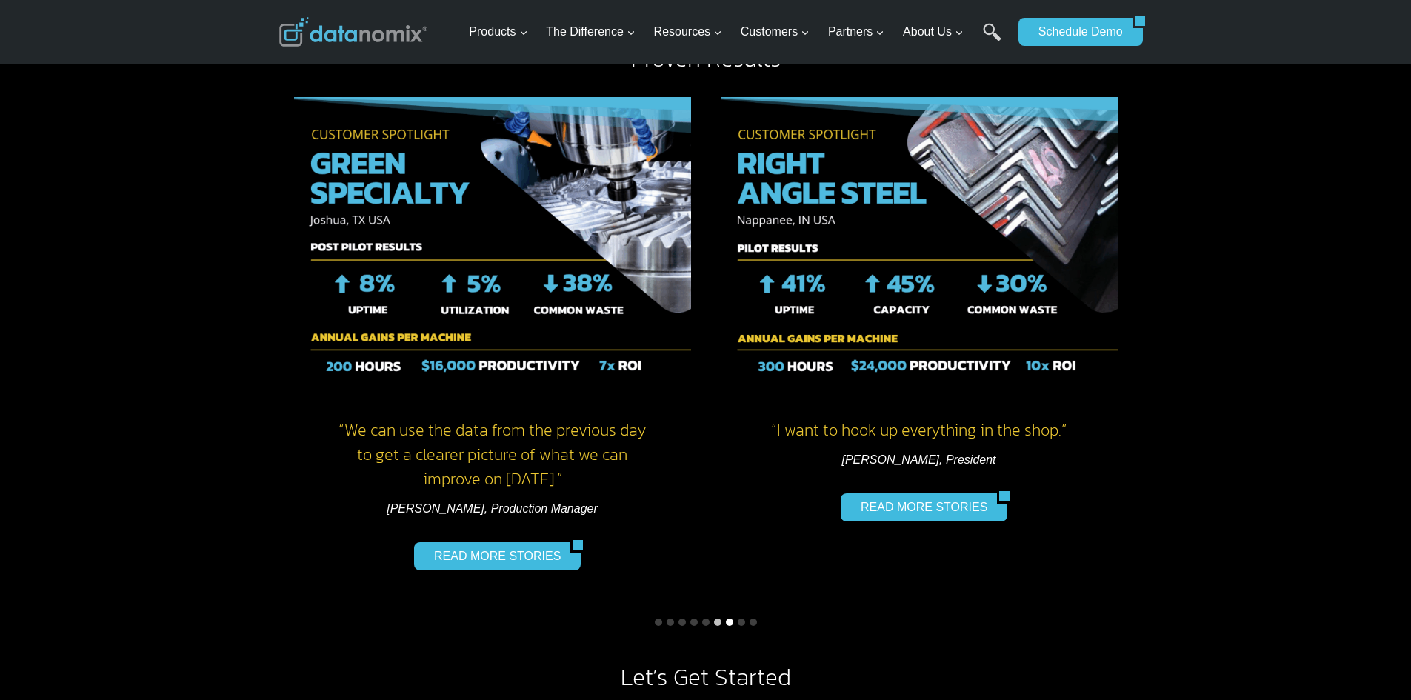
click at [727, 621] on button "Go to slide 7" at bounding box center [729, 622] width 7 height 7
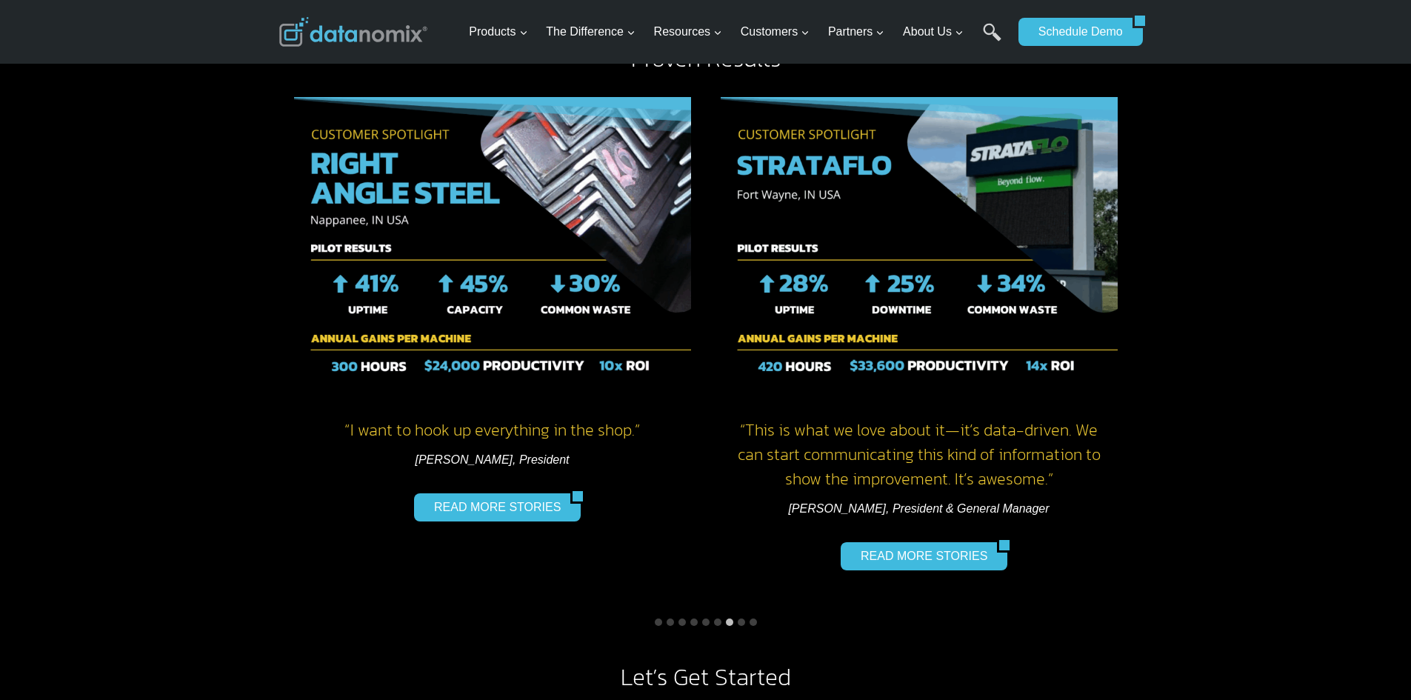
click at [745, 620] on li "Select a slide to show" at bounding box center [742, 622] width 12 height 12
click at [744, 622] on button "Go to slide 8" at bounding box center [741, 622] width 7 height 7
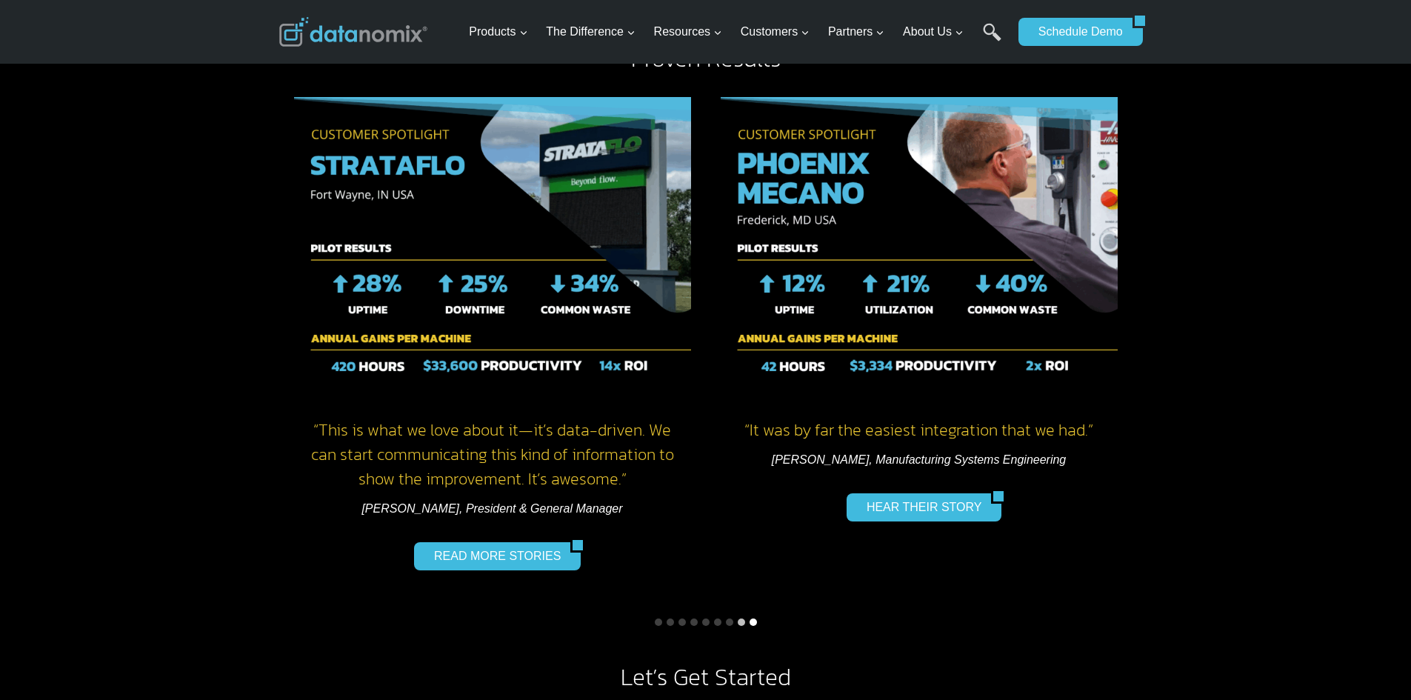
click at [752, 622] on button "Go to slide 9" at bounding box center [753, 622] width 7 height 7
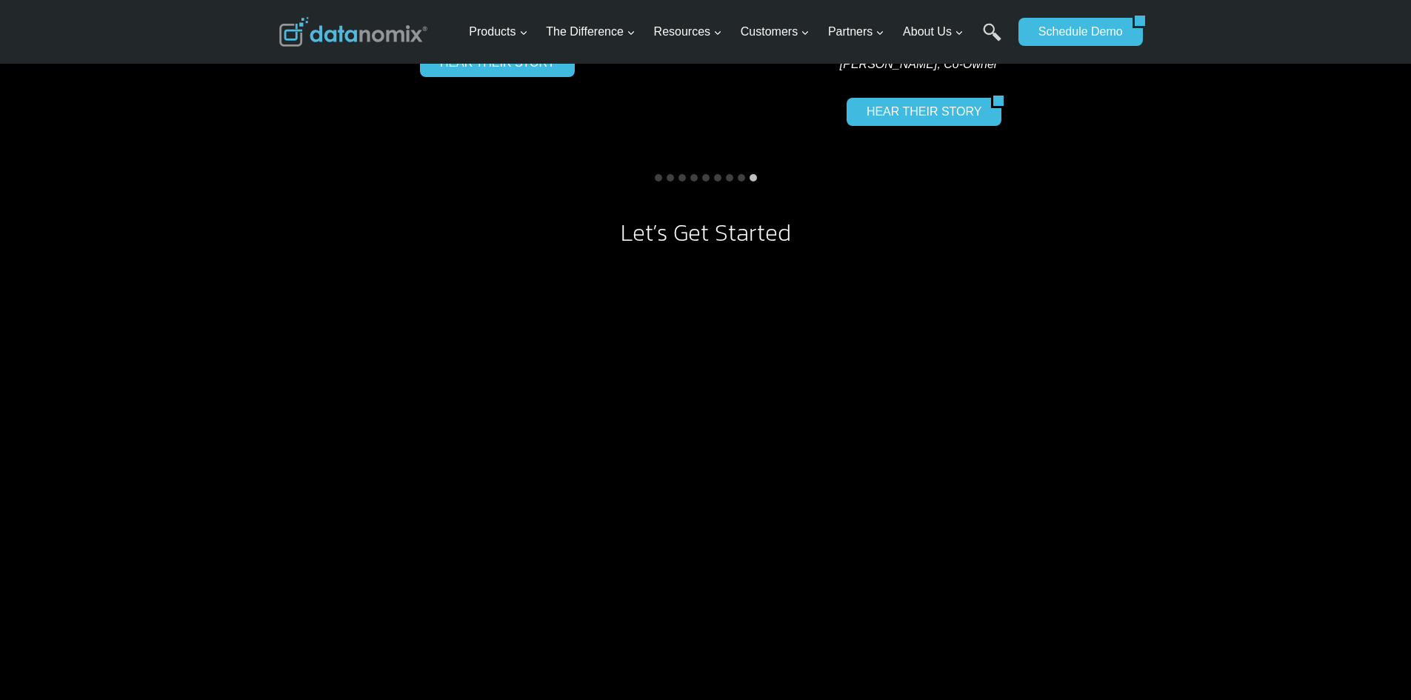
scroll to position [1664, 0]
